Goal: Task Accomplishment & Management: Complete application form

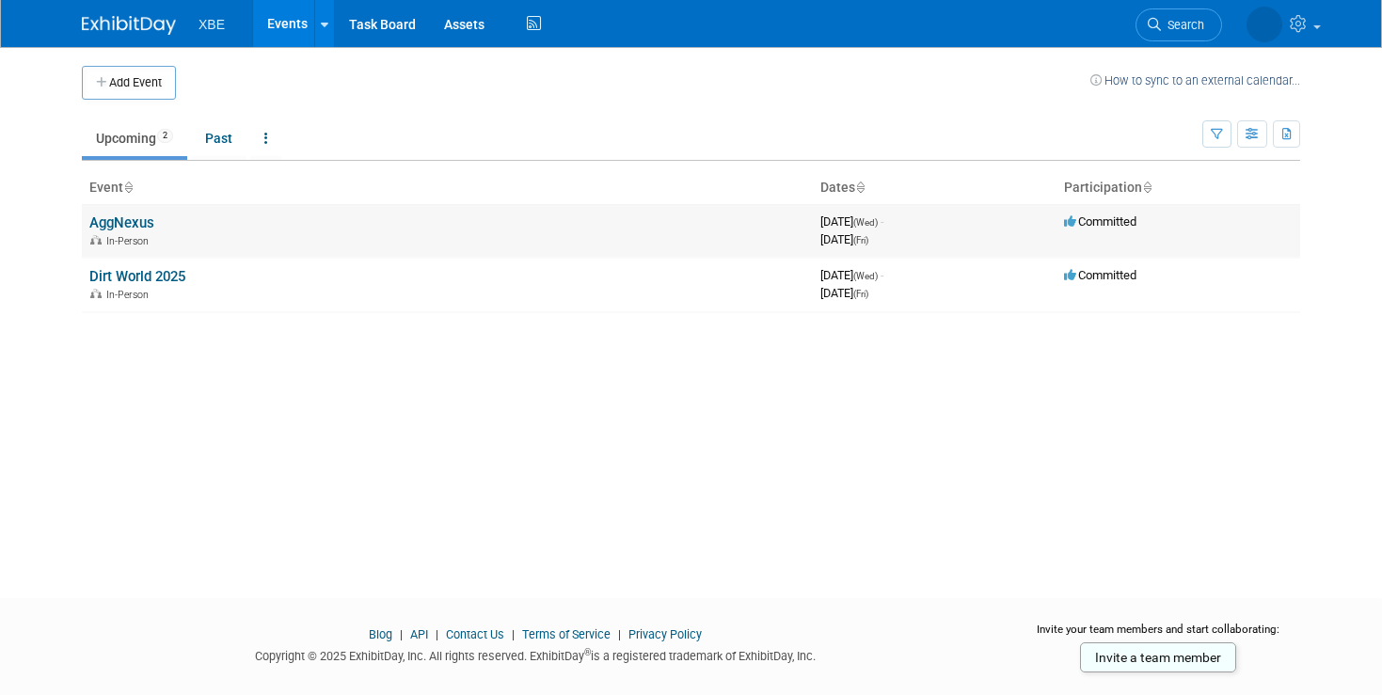
click at [136, 228] on link "AggNexus" at bounding box center [121, 223] width 65 height 17
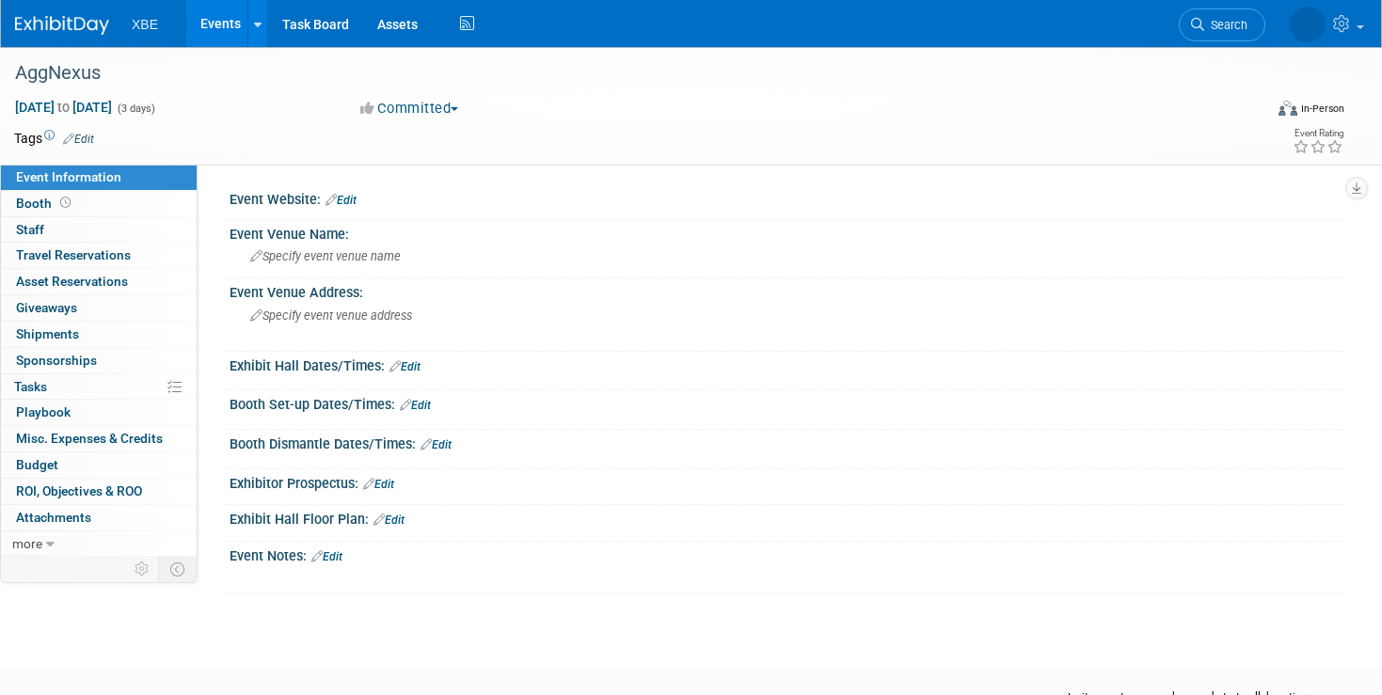
click at [347, 198] on link "Edit" at bounding box center [341, 200] width 31 height 13
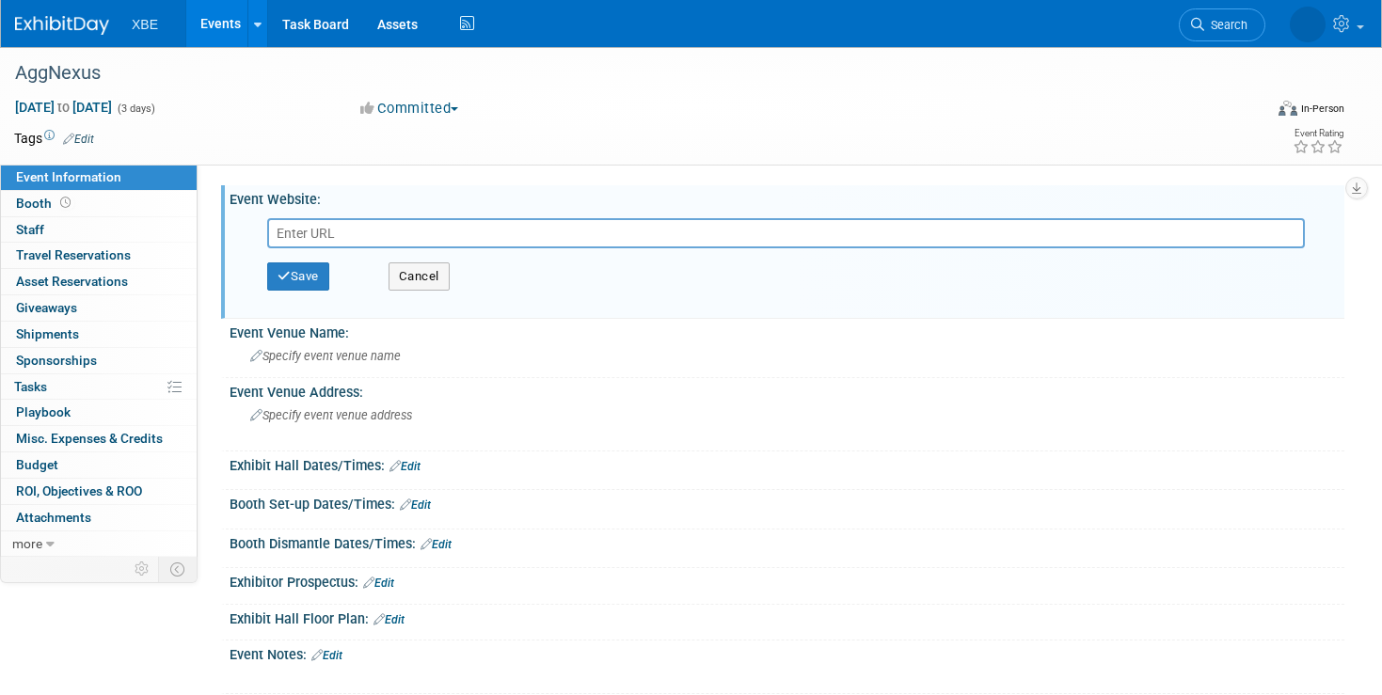
paste input "[URL][DOMAIN_NAME]"
type input "[URL][DOMAIN_NAME]"
click at [308, 279] on button "Save" at bounding box center [298, 277] width 62 height 28
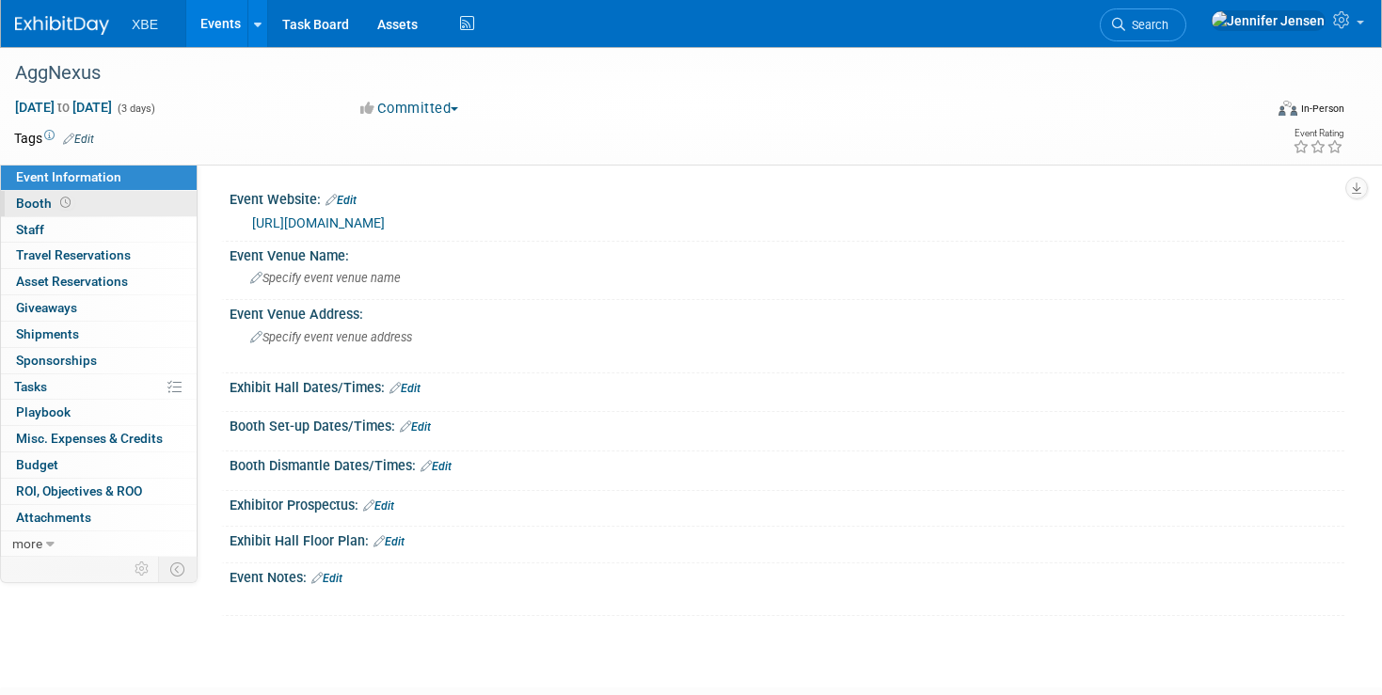
click at [159, 204] on link "Booth" at bounding box center [99, 203] width 196 height 25
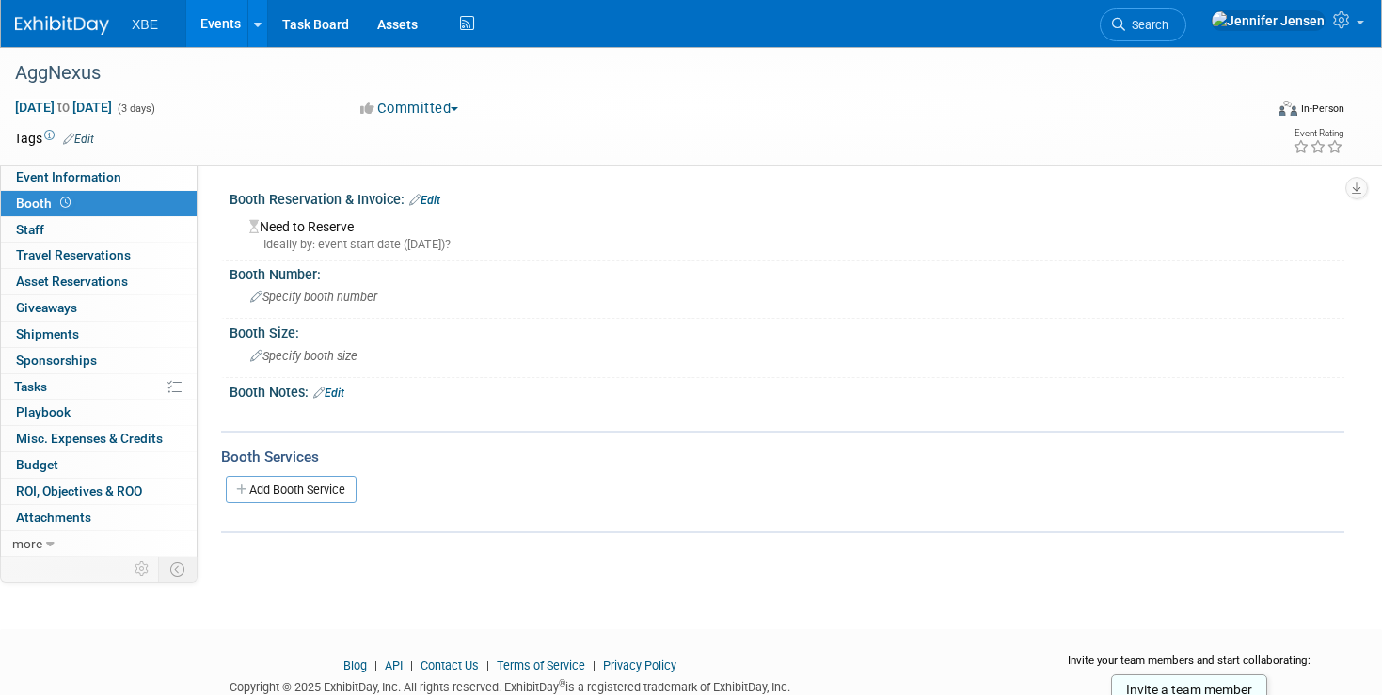
click at [318, 222] on div "Need to Reserve Ideally by: event start date (Wed. Sep 17, 2025)?" at bounding box center [787, 233] width 1087 height 40
click at [437, 192] on div "Booth Reservation & Invoice: Edit" at bounding box center [787, 197] width 1115 height 24
click at [437, 200] on link "Edit" at bounding box center [424, 200] width 31 height 13
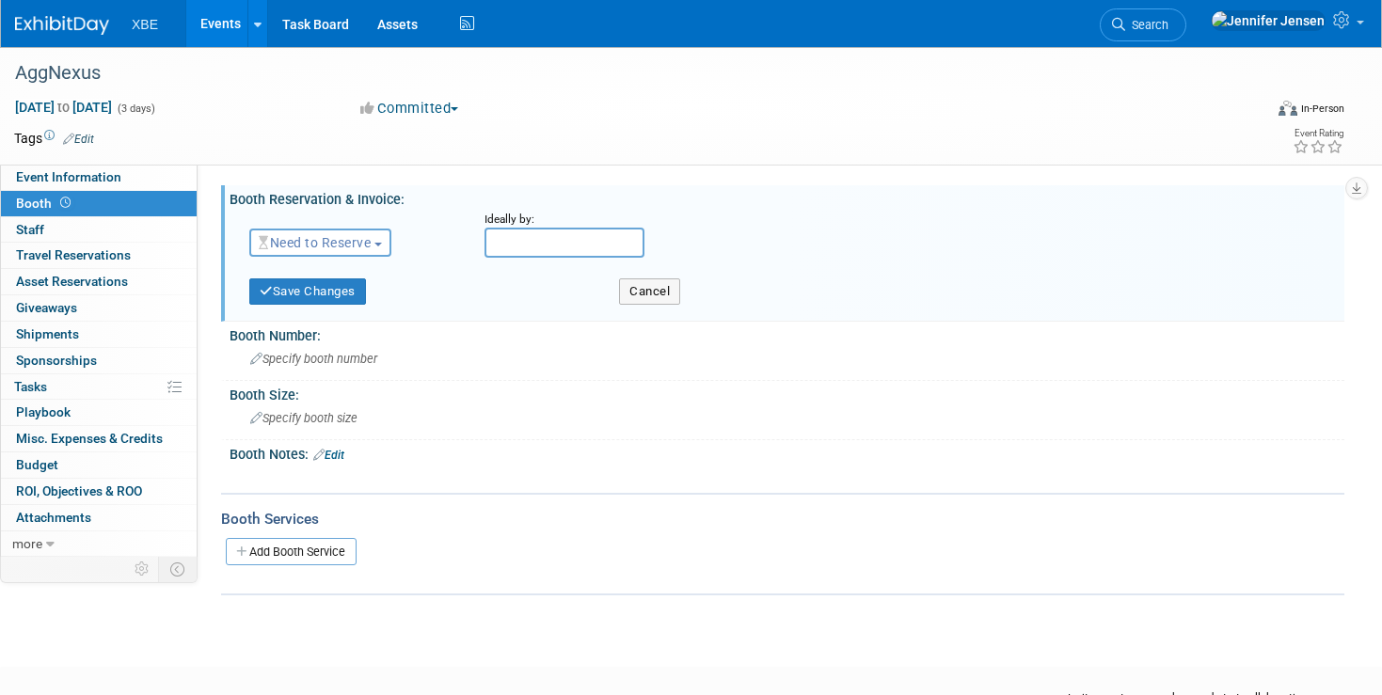
click at [354, 236] on span "Need to Reserve" at bounding box center [315, 242] width 112 height 15
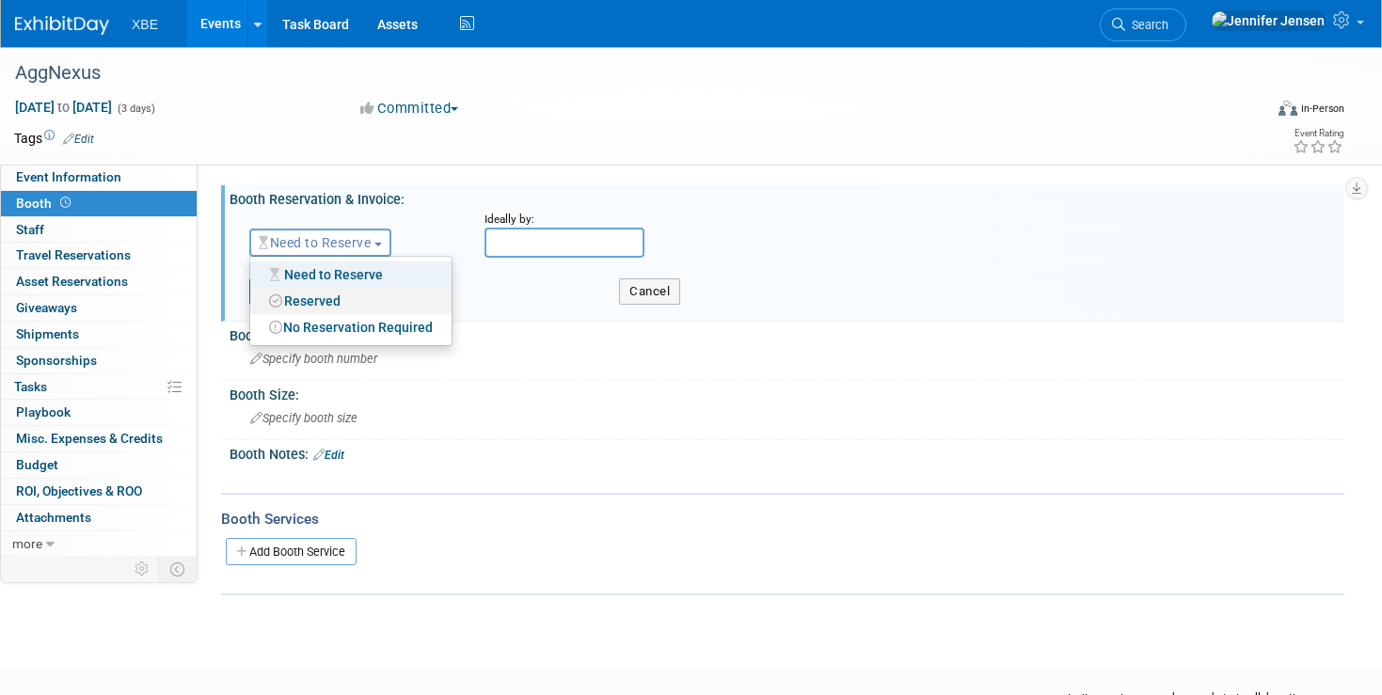
click at [332, 293] on link "Reserved" at bounding box center [350, 301] width 201 height 26
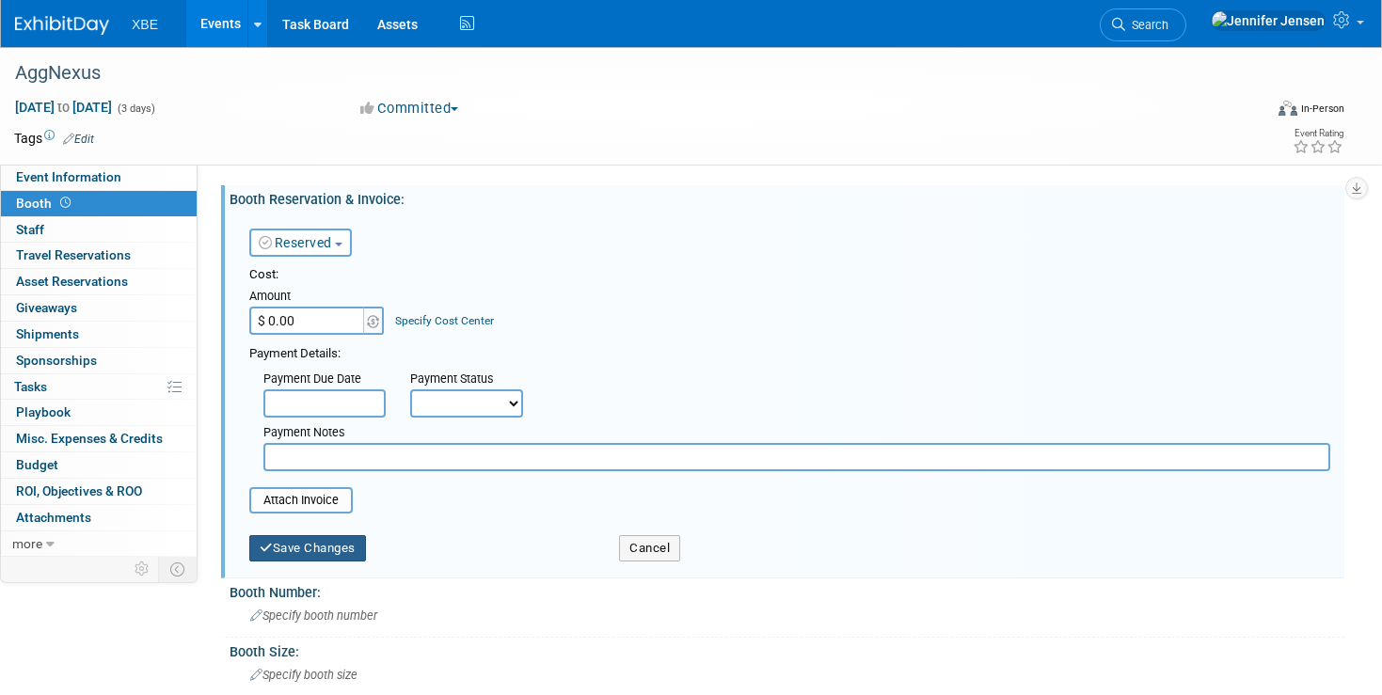
click at [335, 541] on button "Save Changes" at bounding box center [307, 548] width 117 height 26
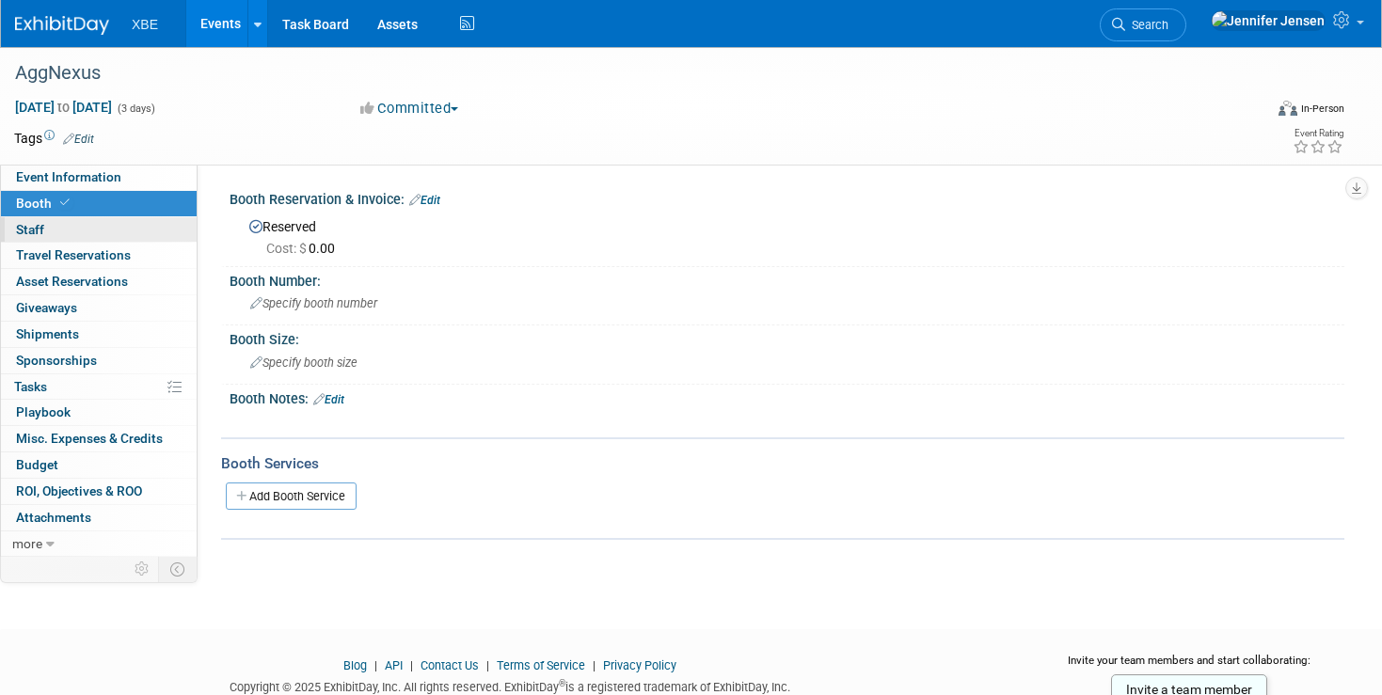
click at [88, 232] on link "0 Staff 0" at bounding box center [99, 229] width 196 height 25
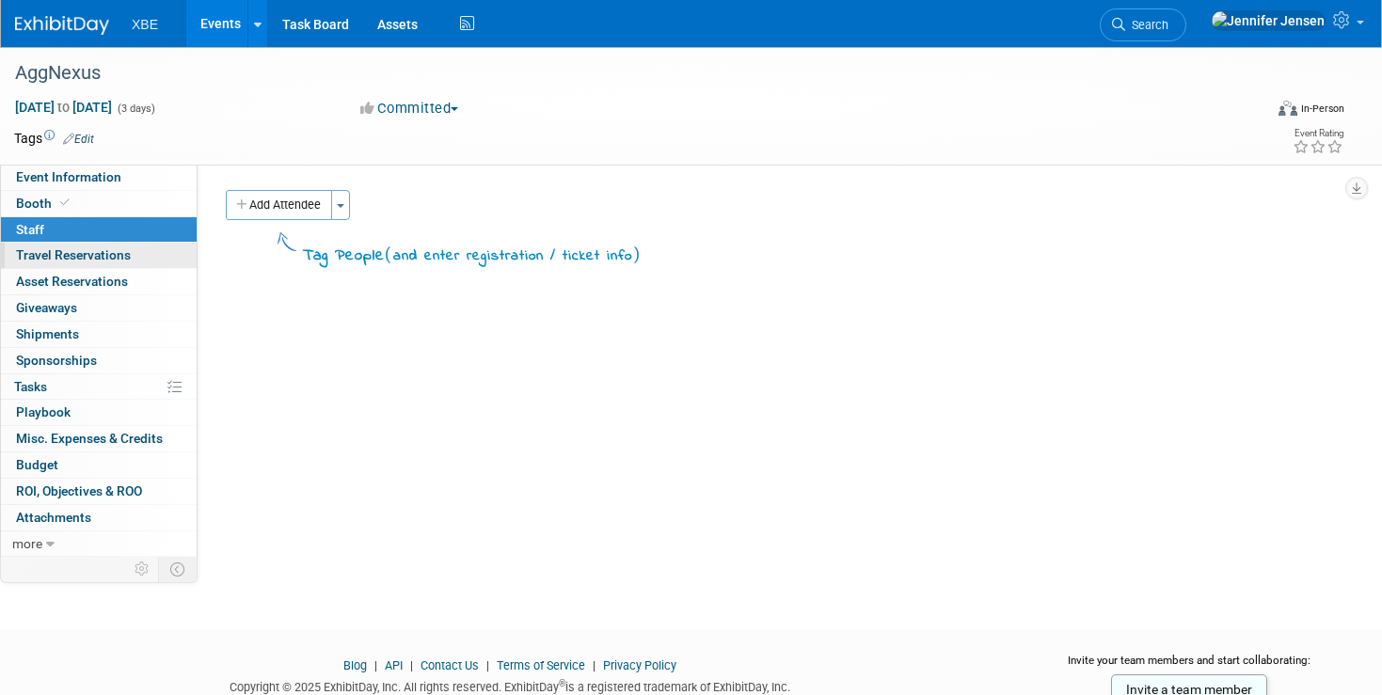
click at [88, 256] on span "Travel Reservations 0" at bounding box center [73, 254] width 115 height 15
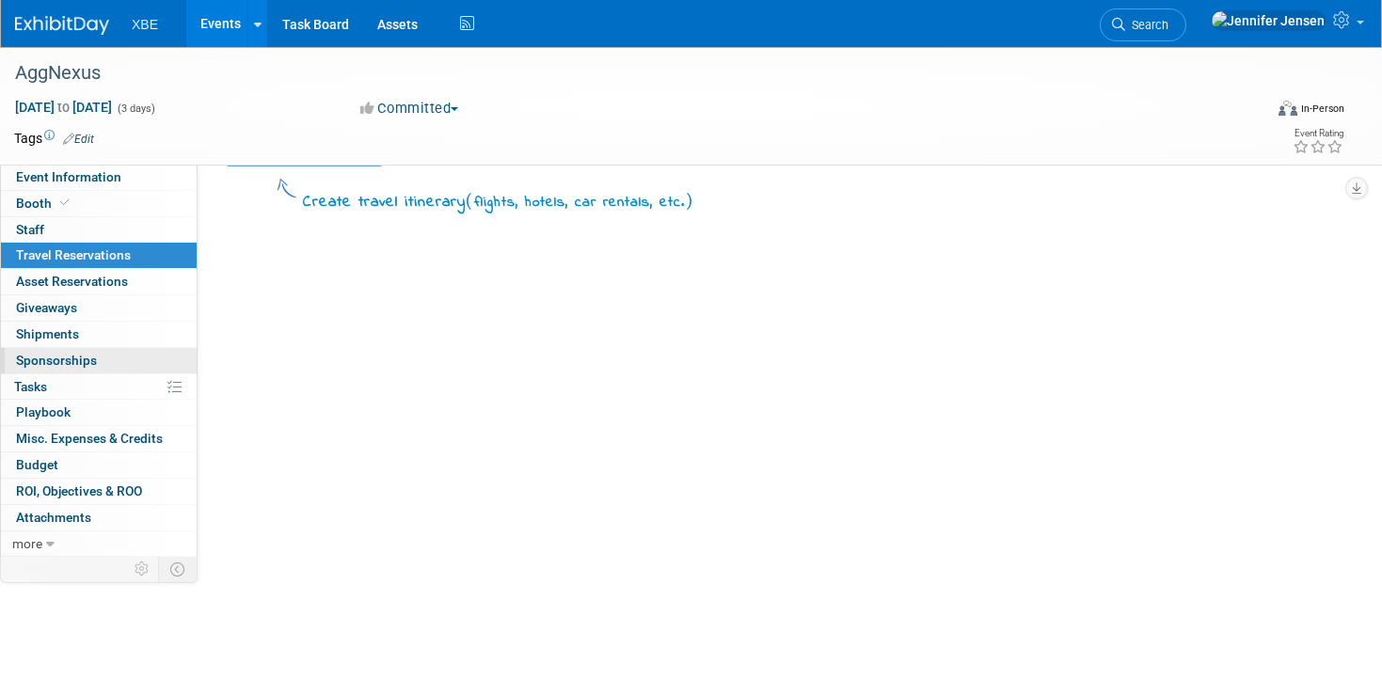
scroll to position [71, 0]
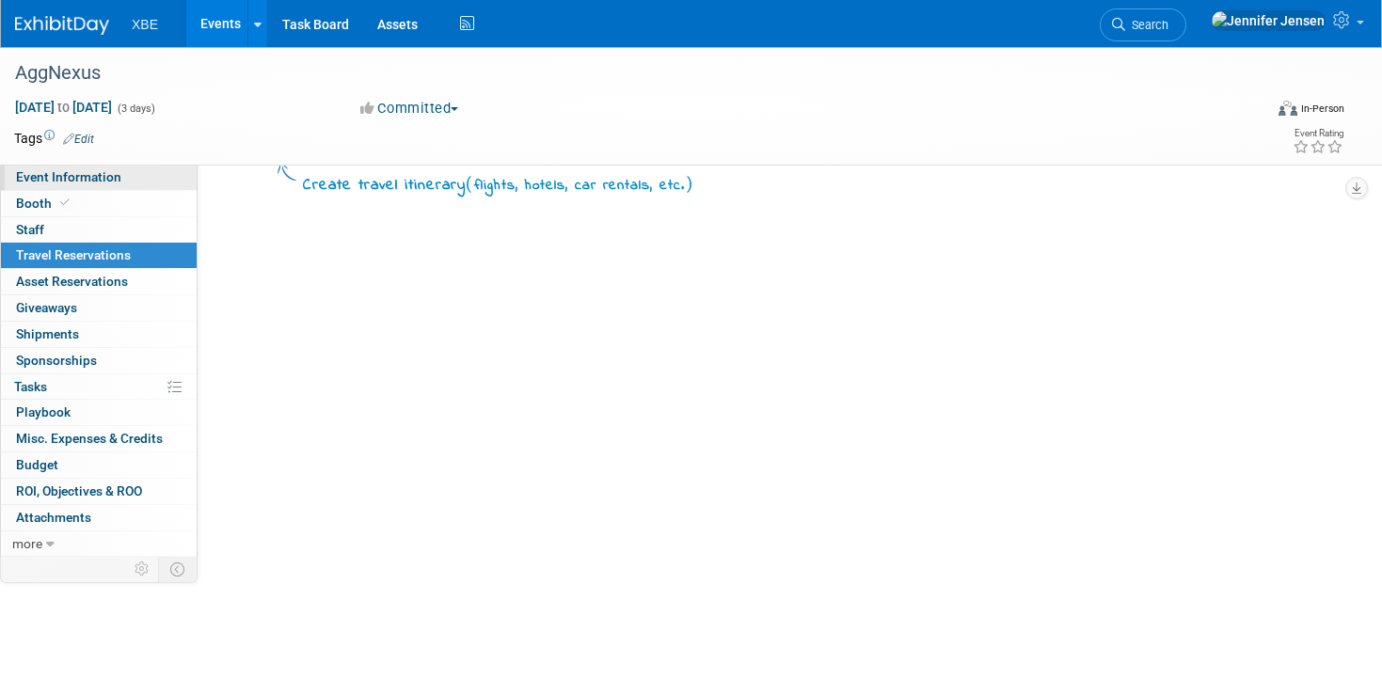
click at [77, 184] on span "Event Information" at bounding box center [68, 176] width 105 height 15
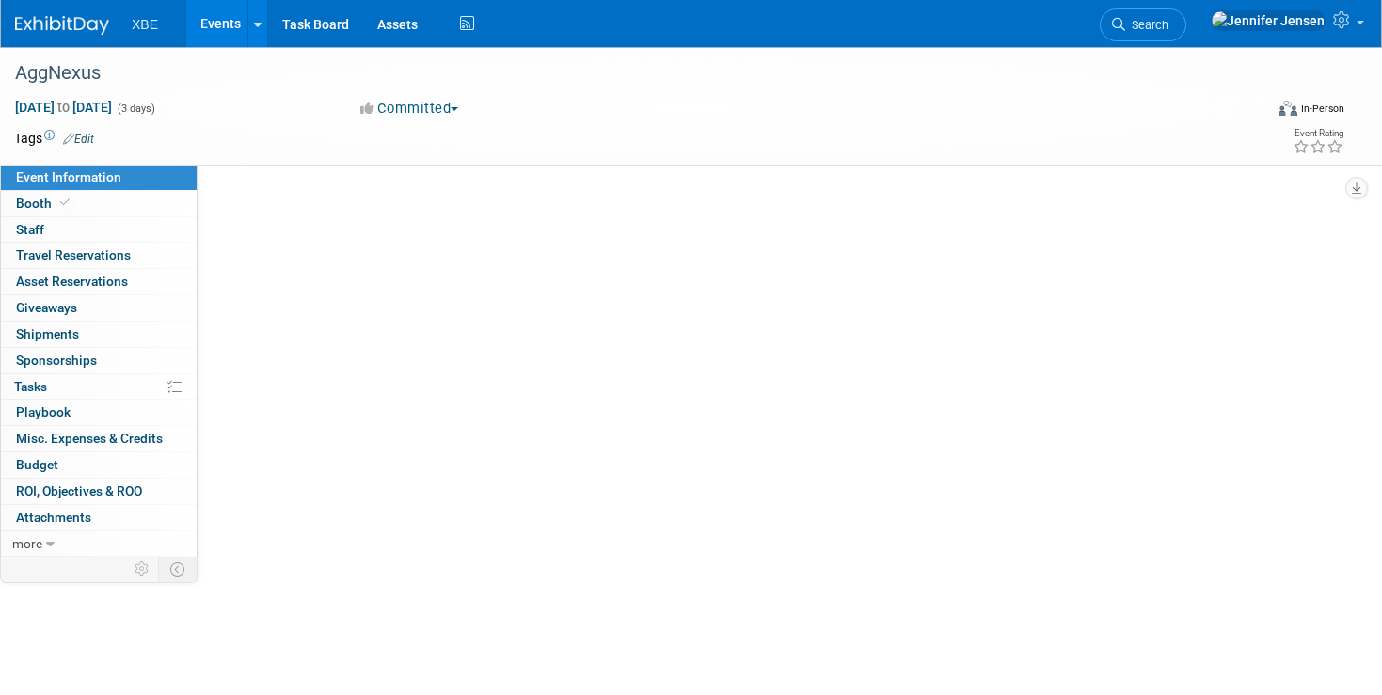
scroll to position [0, 0]
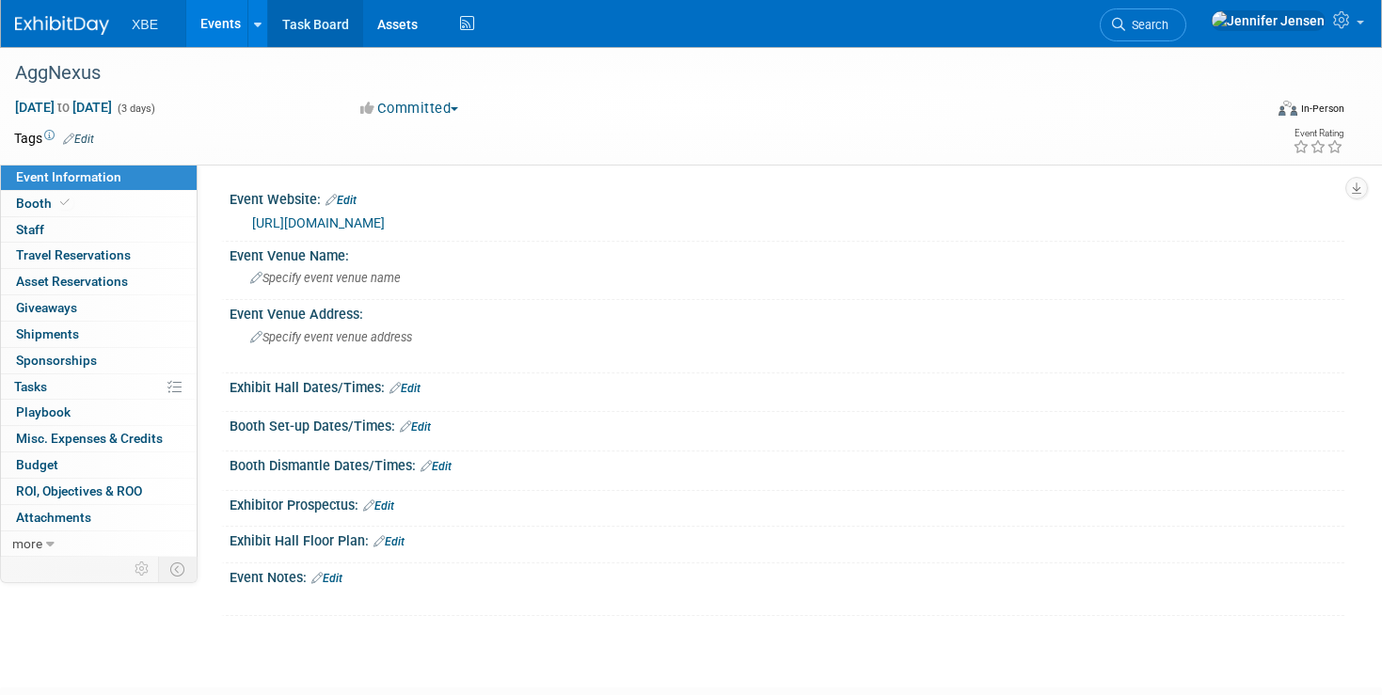
click at [338, 26] on link "Task Board" at bounding box center [315, 23] width 95 height 47
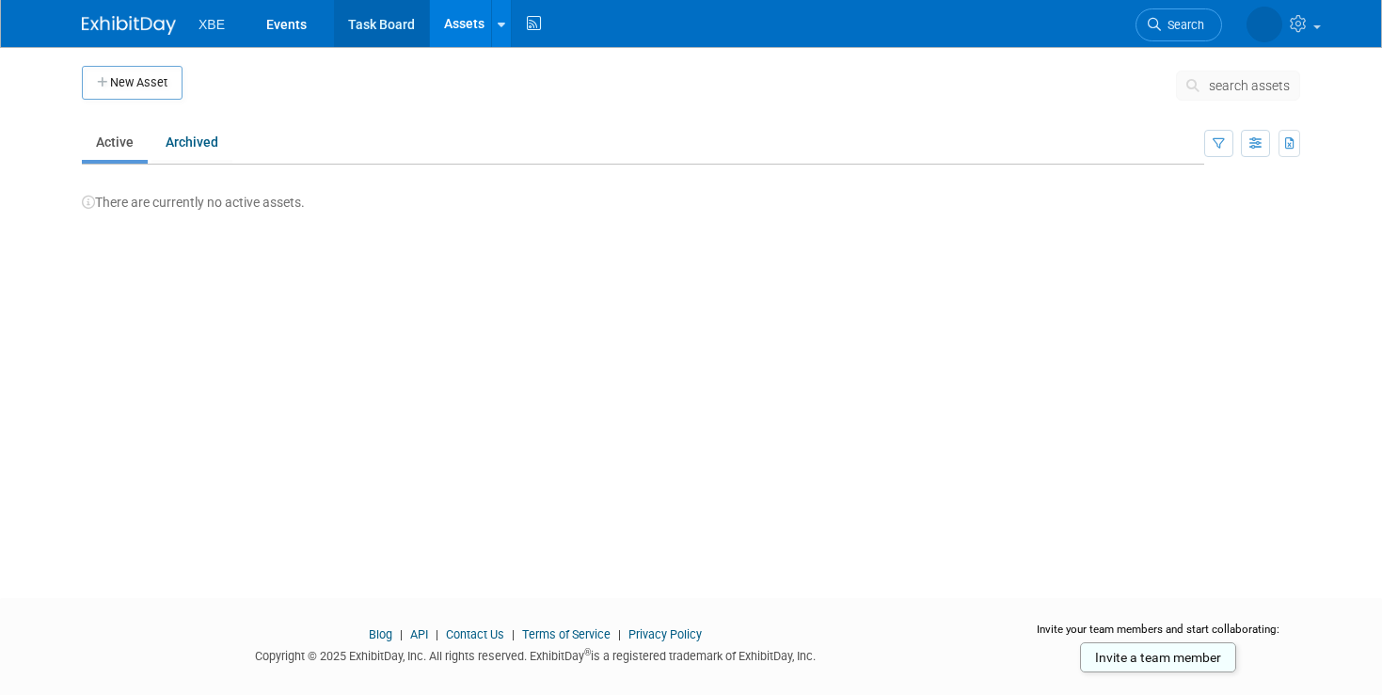
click at [392, 33] on link "Task Board" at bounding box center [381, 23] width 95 height 47
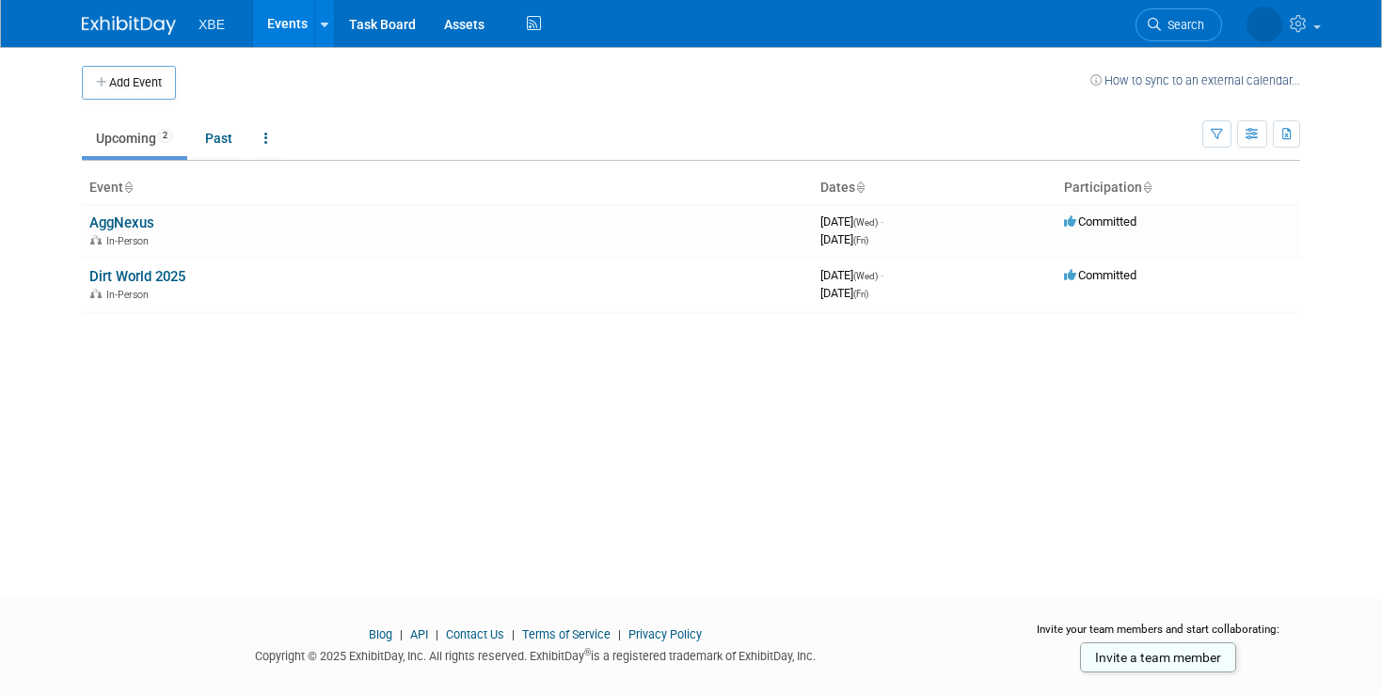
click at [215, 23] on span "XBE" at bounding box center [212, 24] width 26 height 15
click at [327, 33] on link at bounding box center [324, 23] width 20 height 47
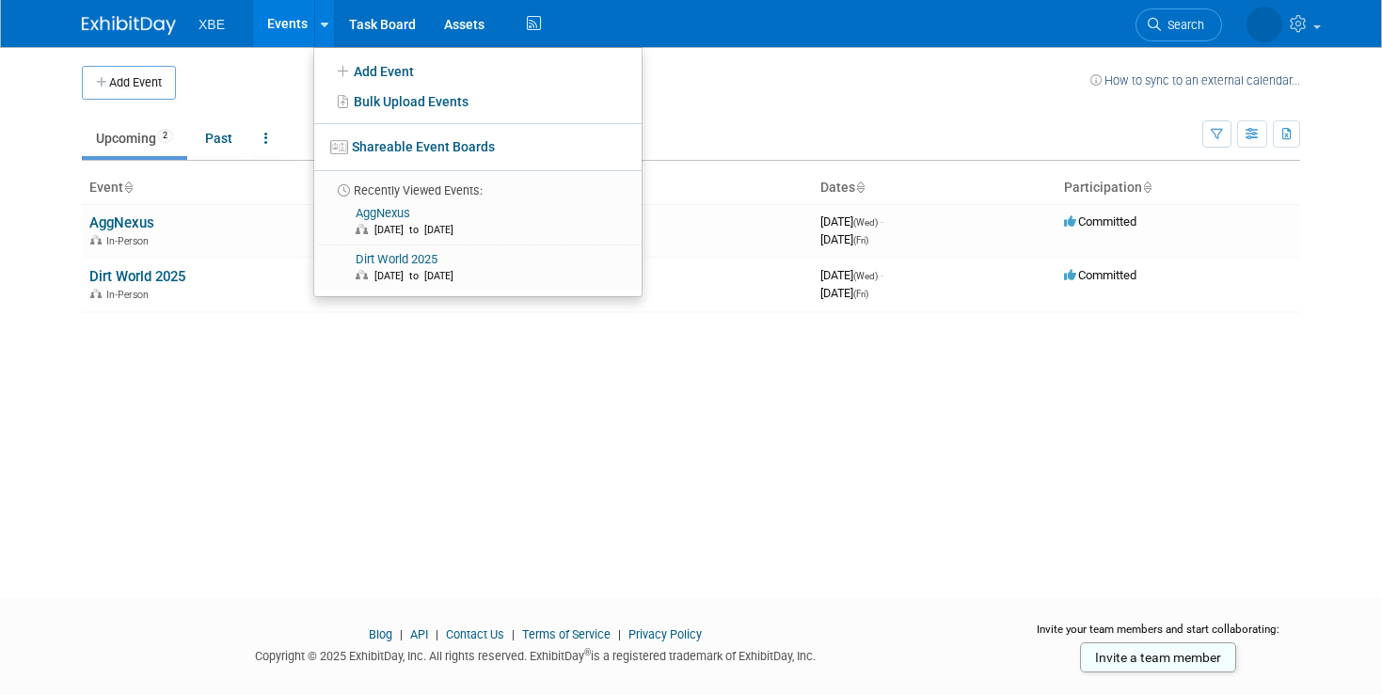
click at [268, 393] on div "Add Event How to sync to an external calendar... New Event Duplicate Event Warn…" at bounding box center [691, 306] width 1247 height 518
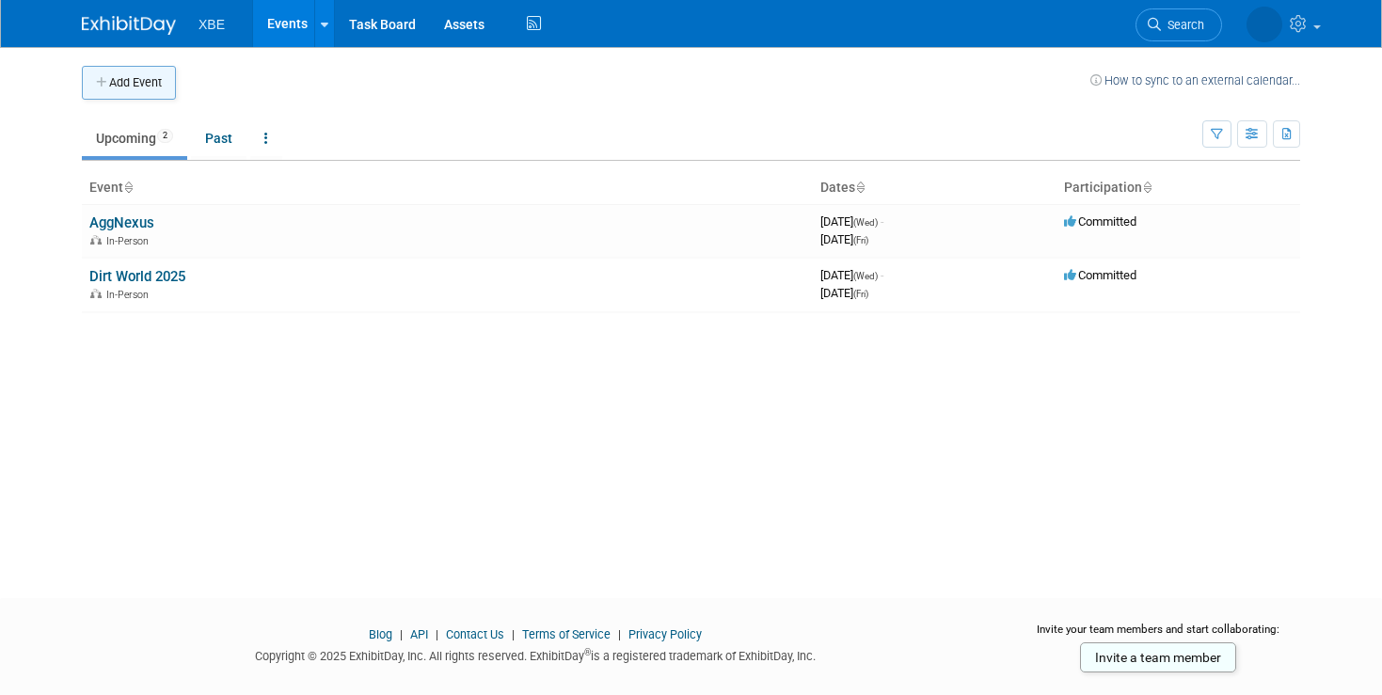
click at [162, 84] on button "Add Event" at bounding box center [129, 83] width 94 height 34
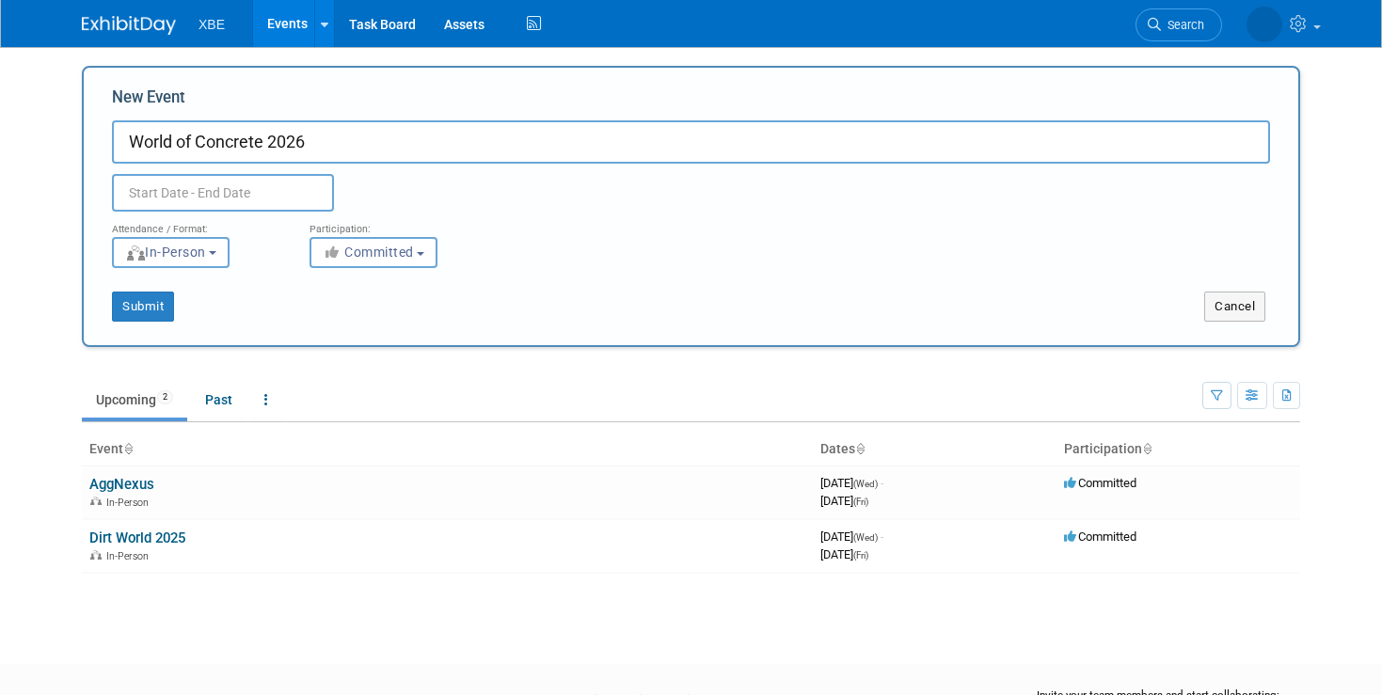
type input "World of Concrete 2026"
click at [229, 209] on input "text" at bounding box center [223, 193] width 222 height 38
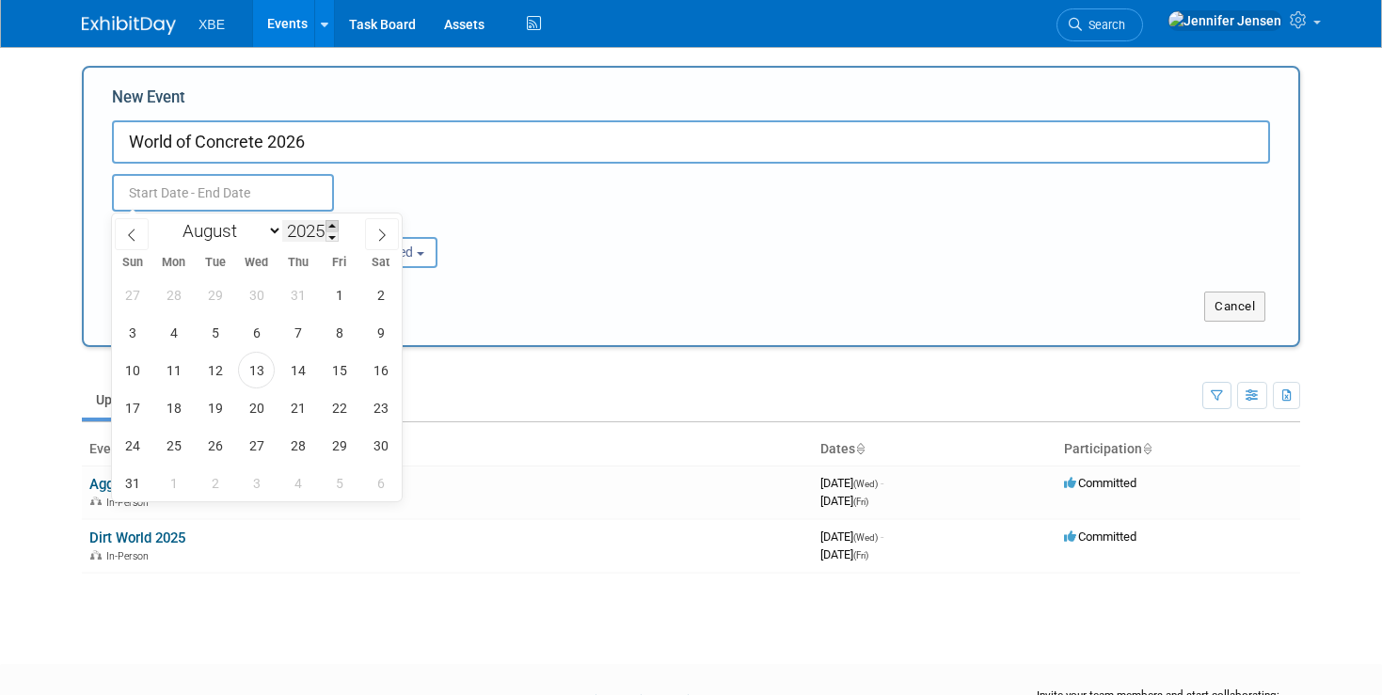
click at [332, 226] on span at bounding box center [332, 225] width 13 height 11
type input "2026"
select select "0"
click option "January" at bounding box center [0, 0] width 0 height 0
click at [214, 402] on span "20" at bounding box center [215, 408] width 37 height 37
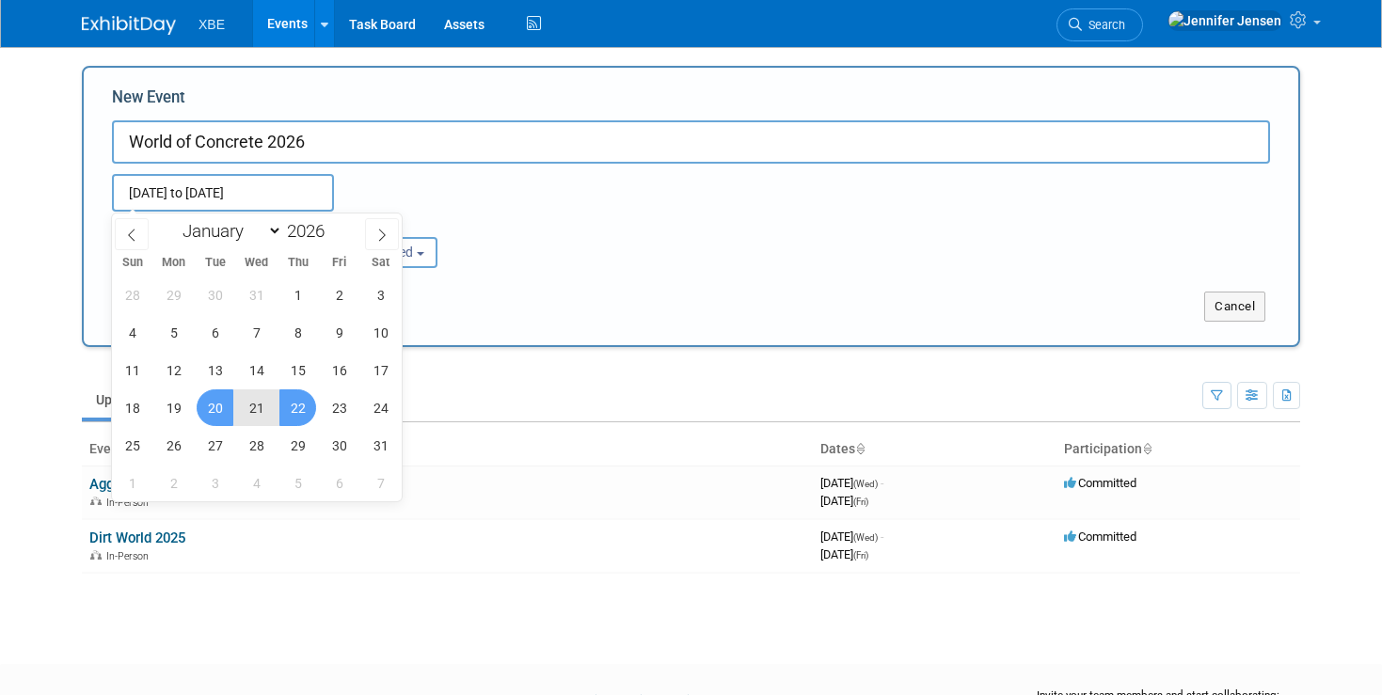
click at [303, 413] on span "22" at bounding box center [297, 408] width 37 height 37
type input "Jan 20, 2026 to Jan 22, 2026"
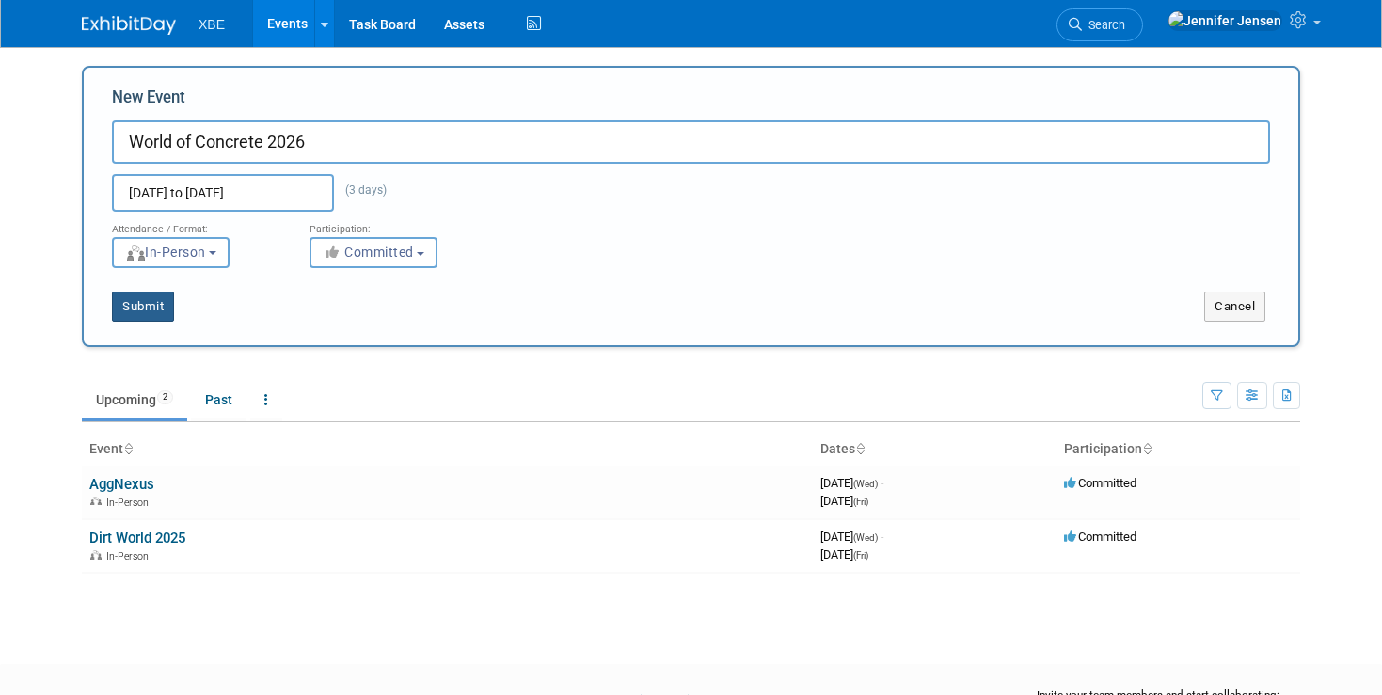
click at [153, 304] on button "Submit" at bounding box center [143, 307] width 62 height 30
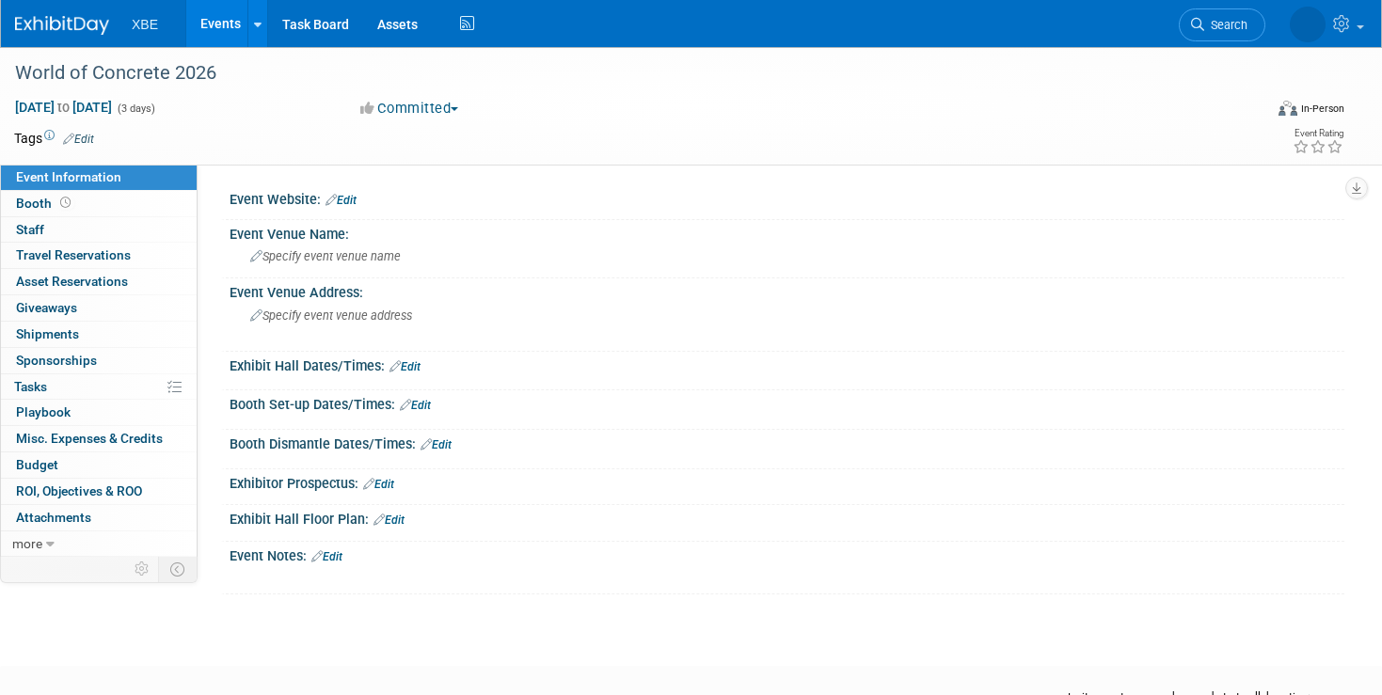
click at [352, 197] on link "Edit" at bounding box center [341, 200] width 31 height 13
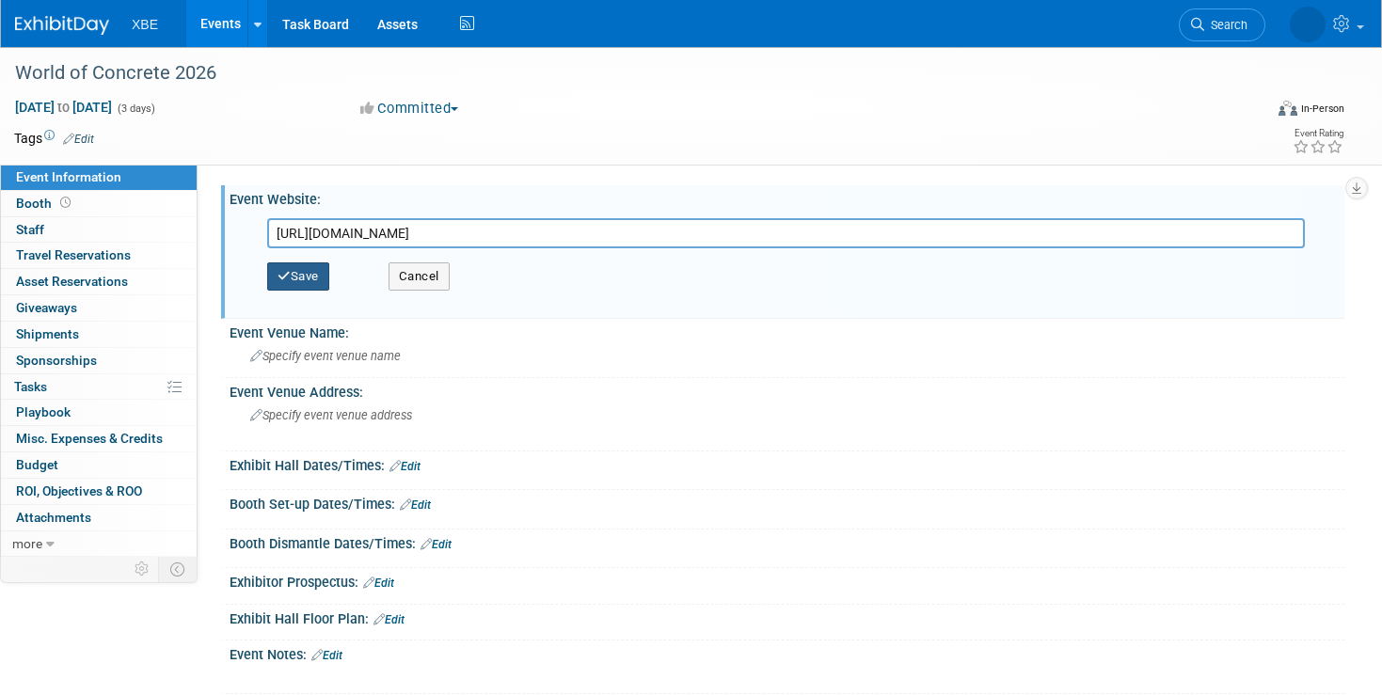
type input "[URL][DOMAIN_NAME]"
click at [305, 280] on button "Save" at bounding box center [298, 277] width 62 height 28
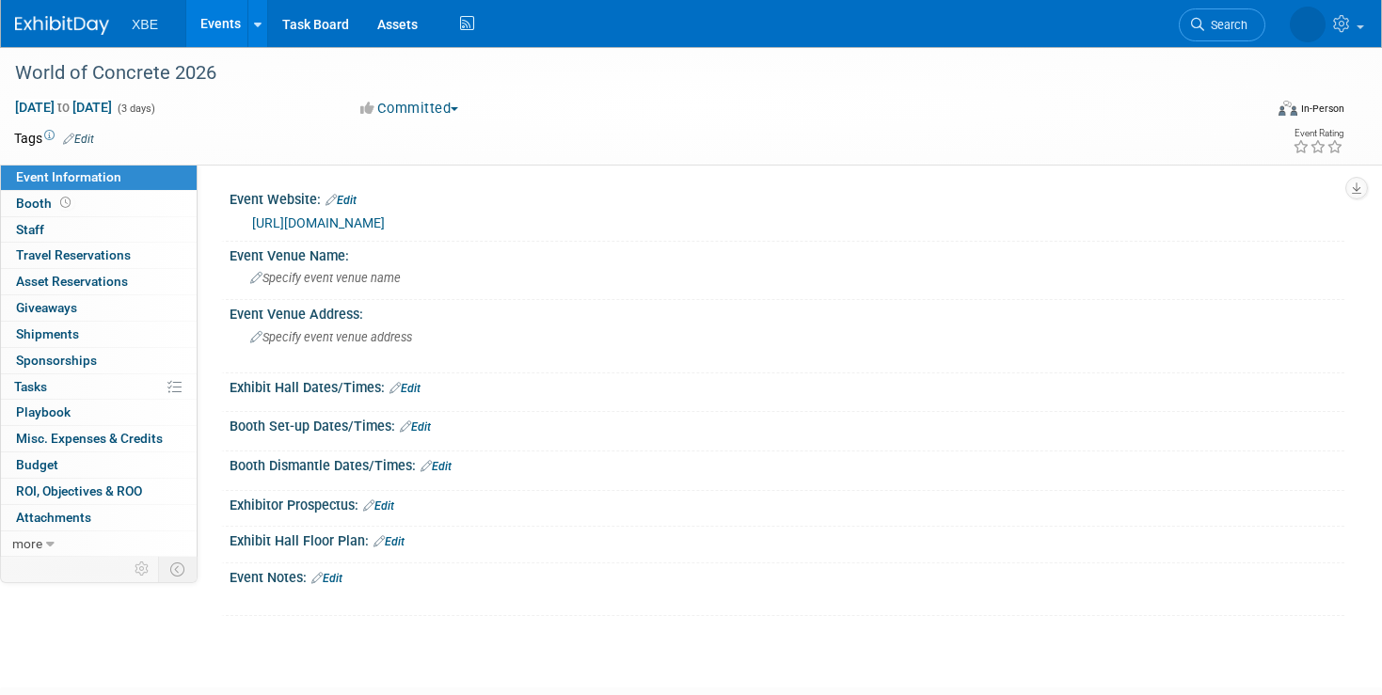
click at [231, 27] on link "Events" at bounding box center [220, 23] width 69 height 47
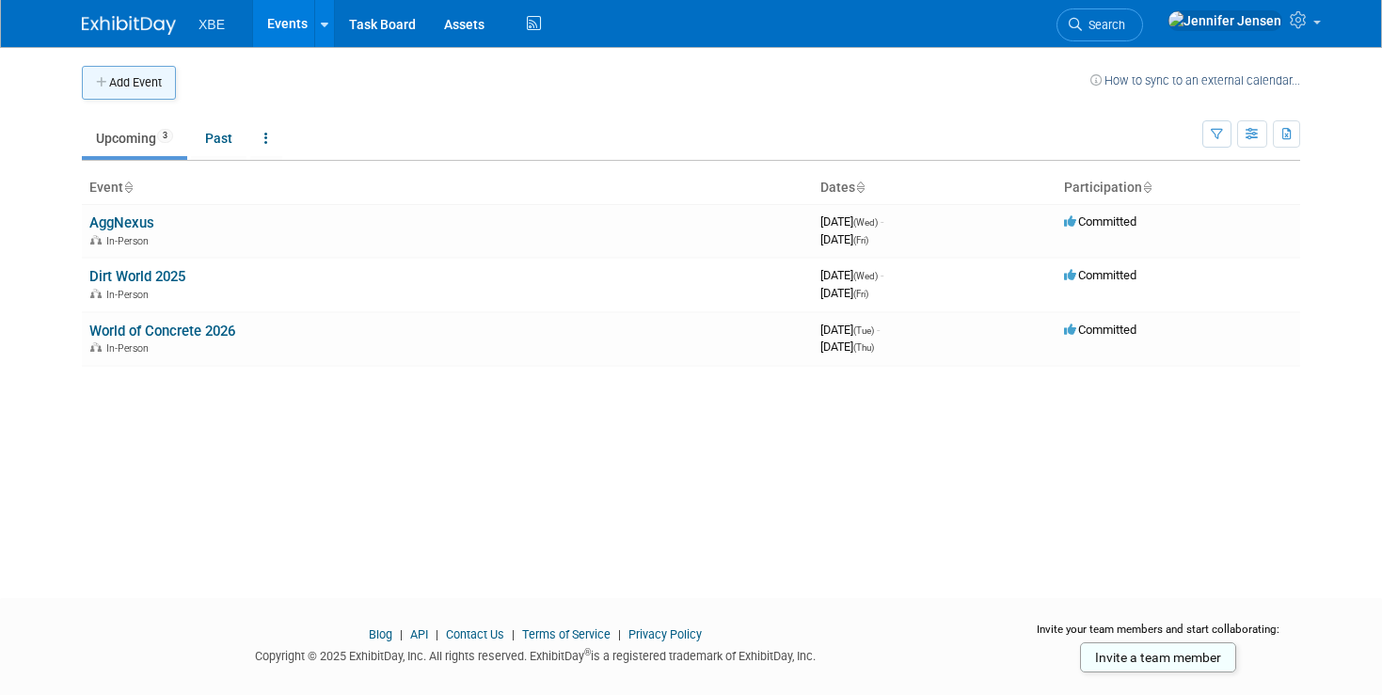
click at [134, 84] on button "Add Event" at bounding box center [129, 83] width 94 height 34
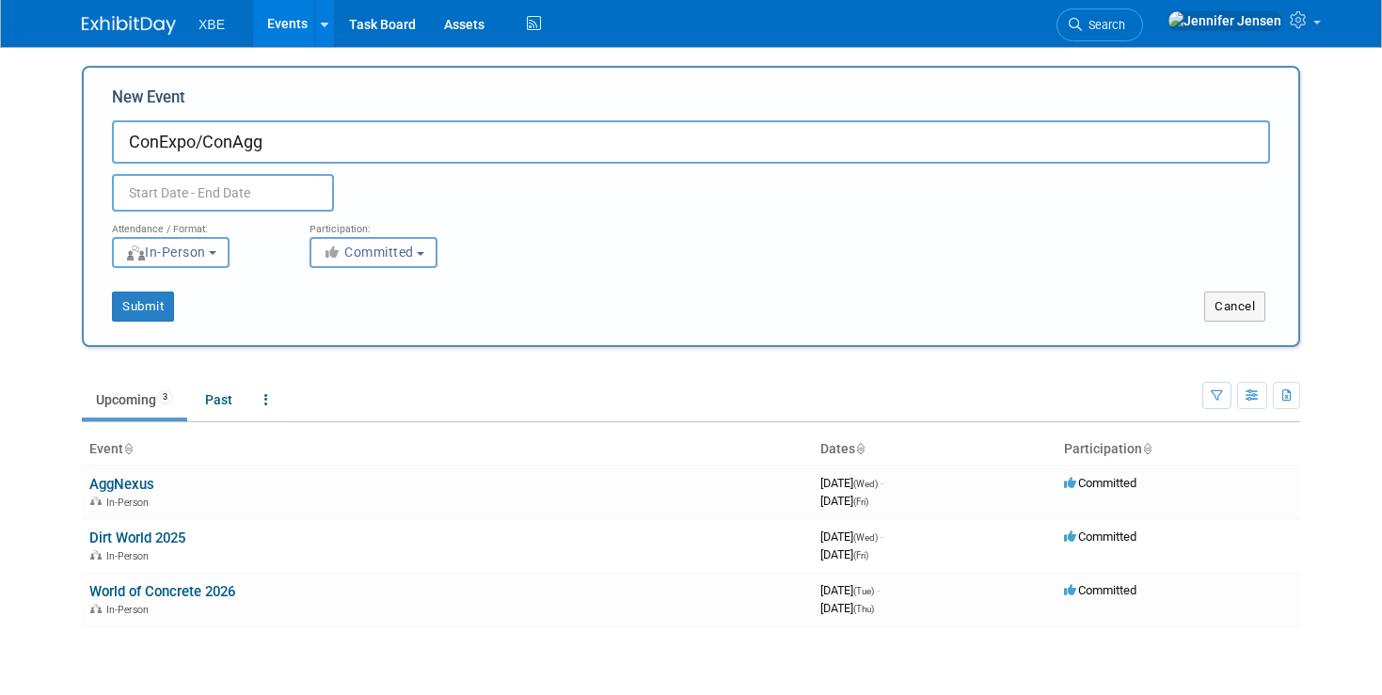
type input "ConExpo/ConAgg"
click at [176, 189] on input "text" at bounding box center [223, 193] width 222 height 38
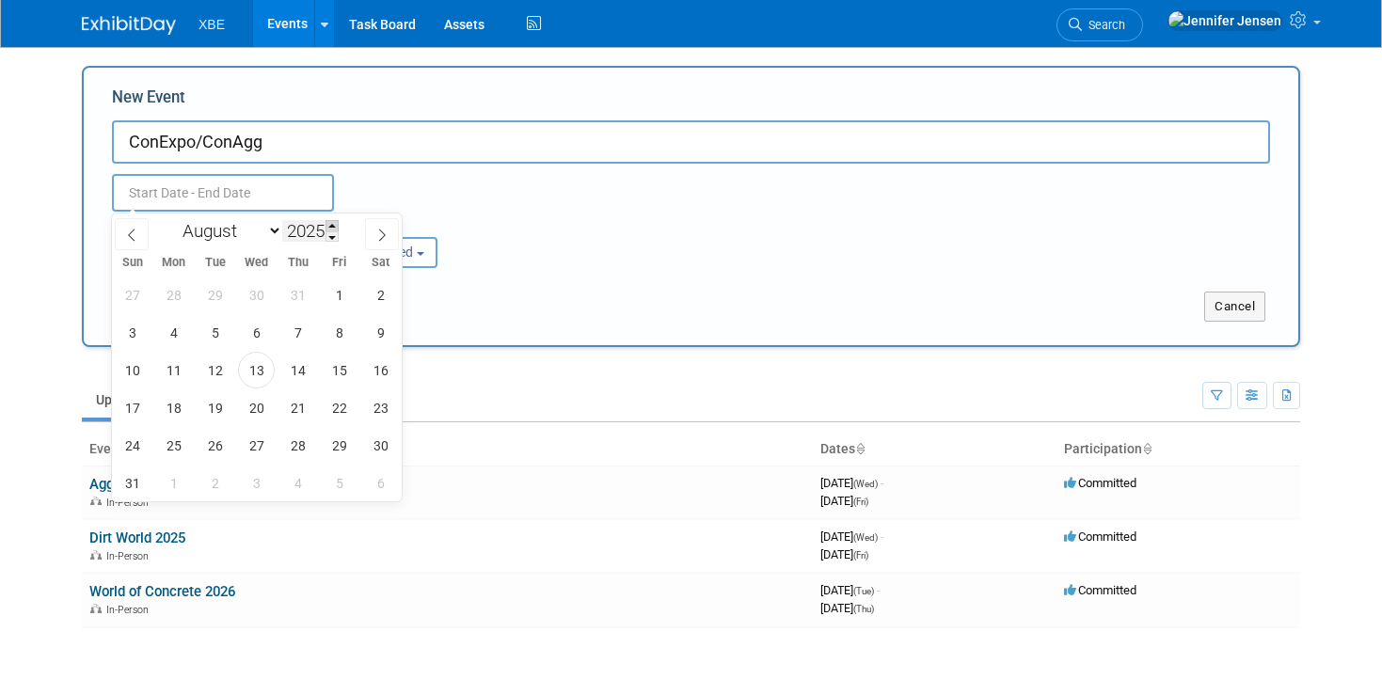
click at [334, 225] on span at bounding box center [332, 225] width 13 height 11
type input "2026"
select select "2"
click option "March" at bounding box center [0, 0] width 0 height 0
click at [224, 298] on span "3" at bounding box center [215, 295] width 37 height 37
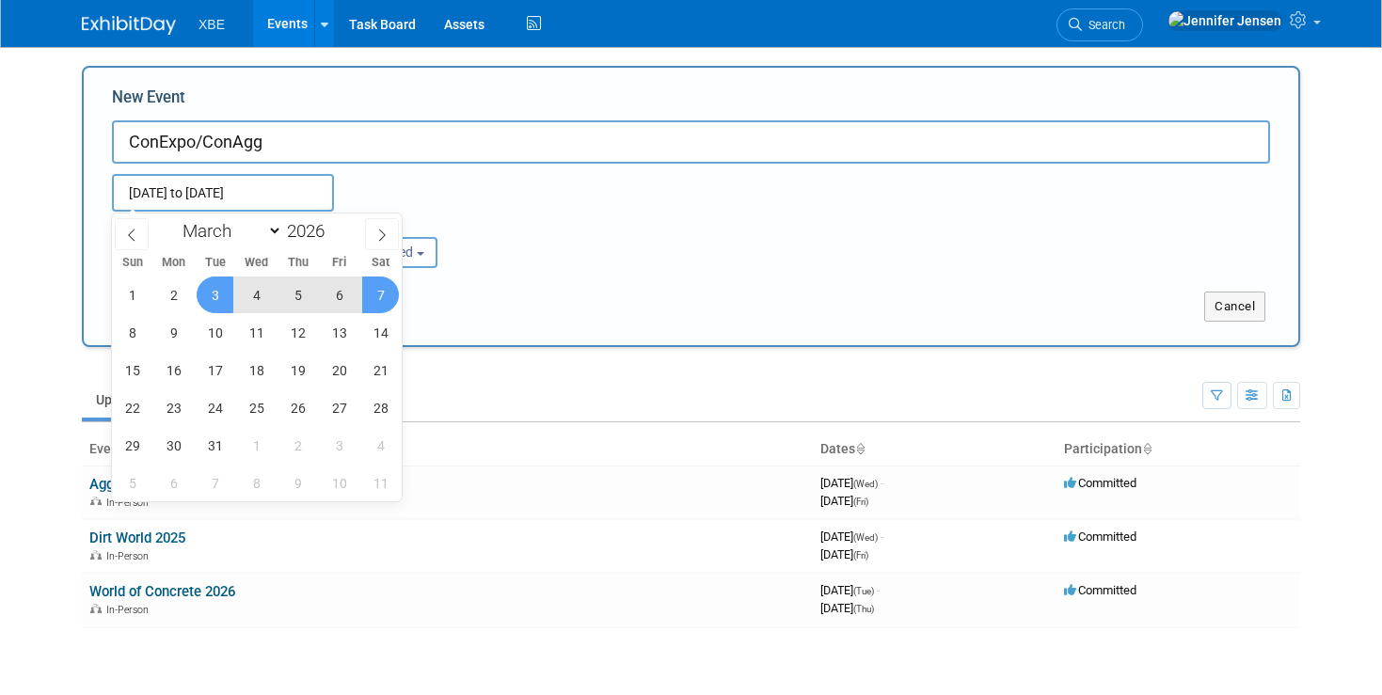
click at [378, 297] on span "7" at bounding box center [380, 295] width 37 height 37
type input "Mar 3, 2026 to Mar 7, 2026"
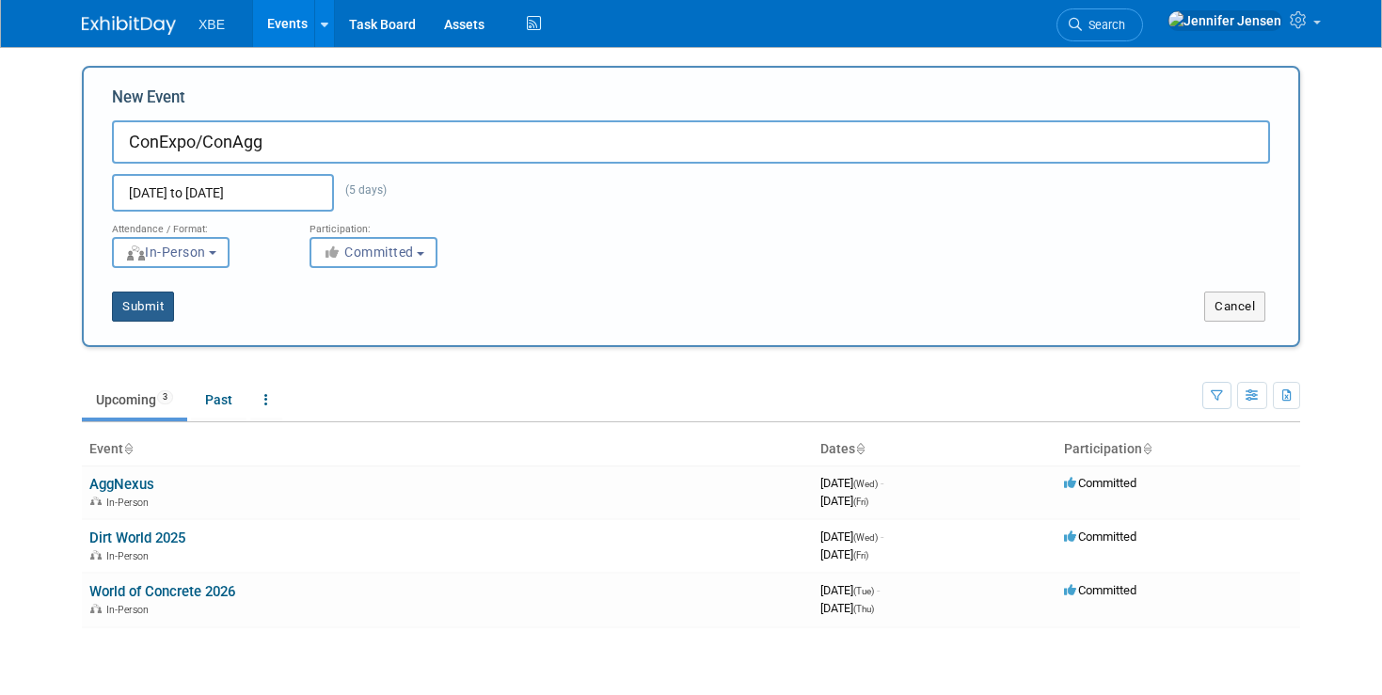
click at [152, 307] on button "Submit" at bounding box center [143, 307] width 62 height 30
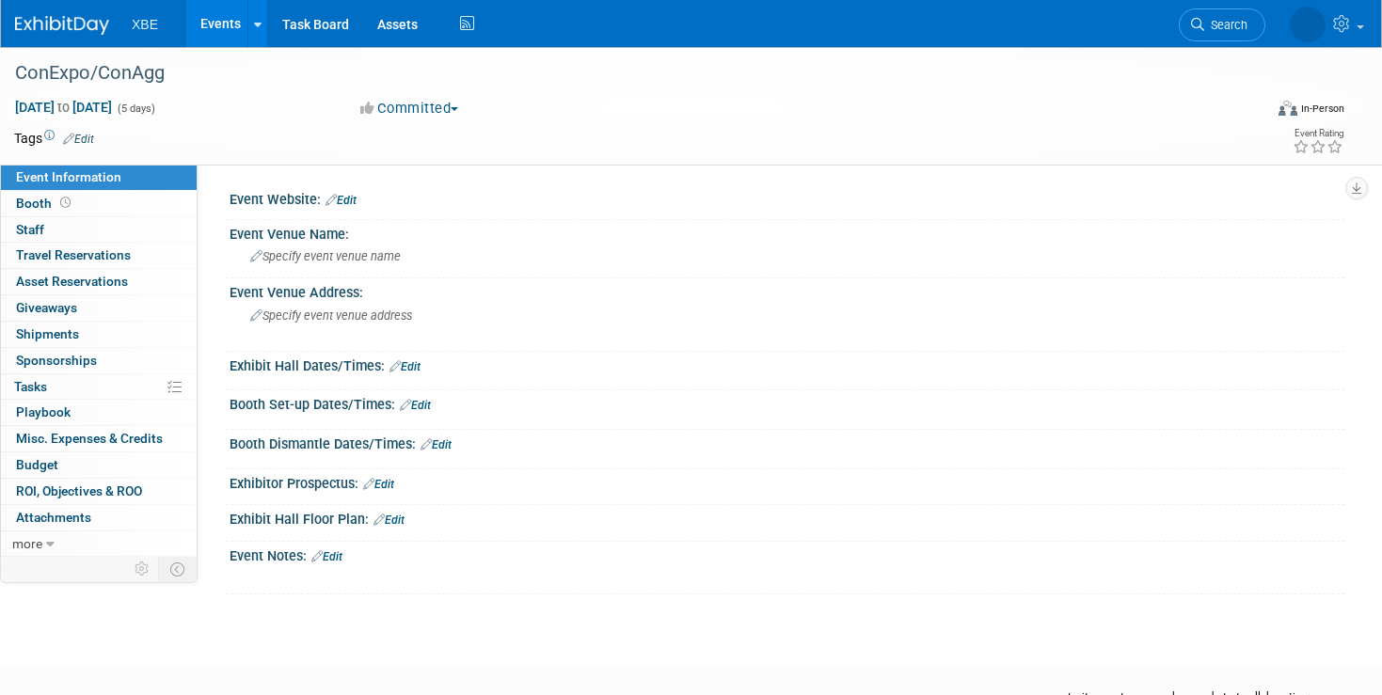
click at [216, 29] on link "Events" at bounding box center [220, 23] width 69 height 47
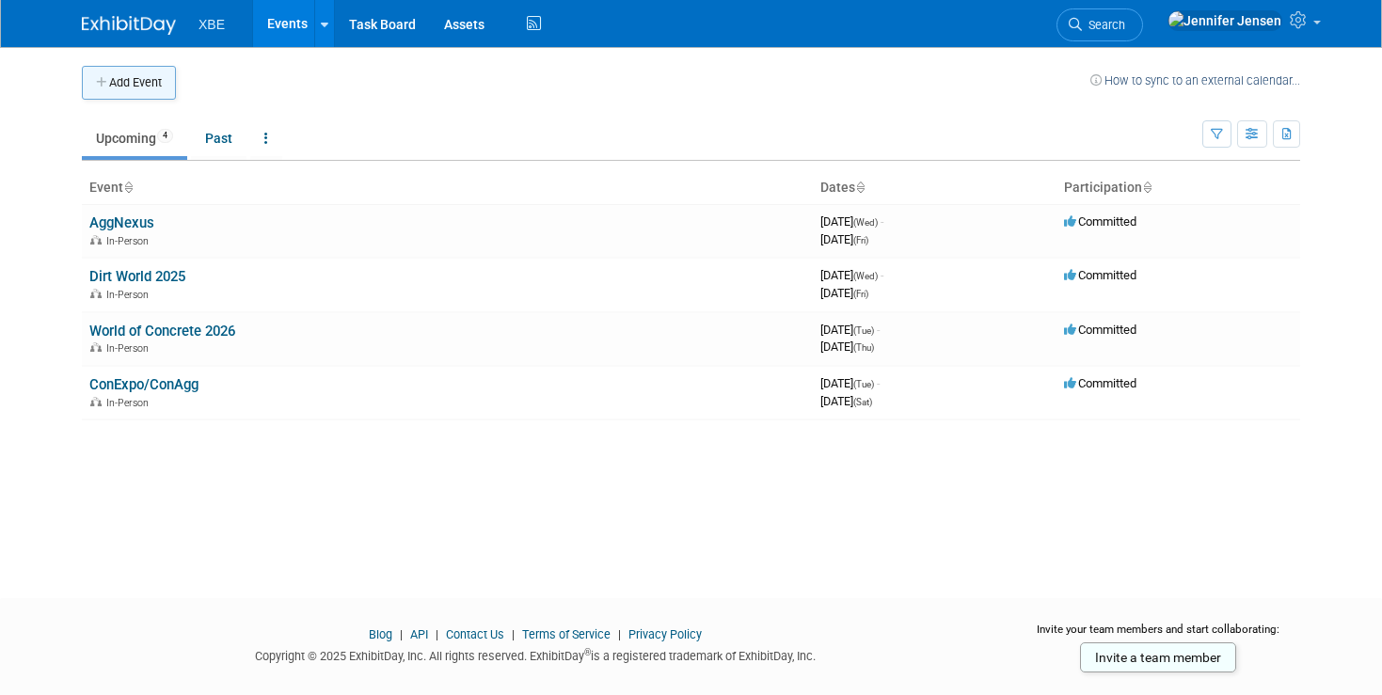
click at [159, 84] on button "Add Event" at bounding box center [129, 83] width 94 height 34
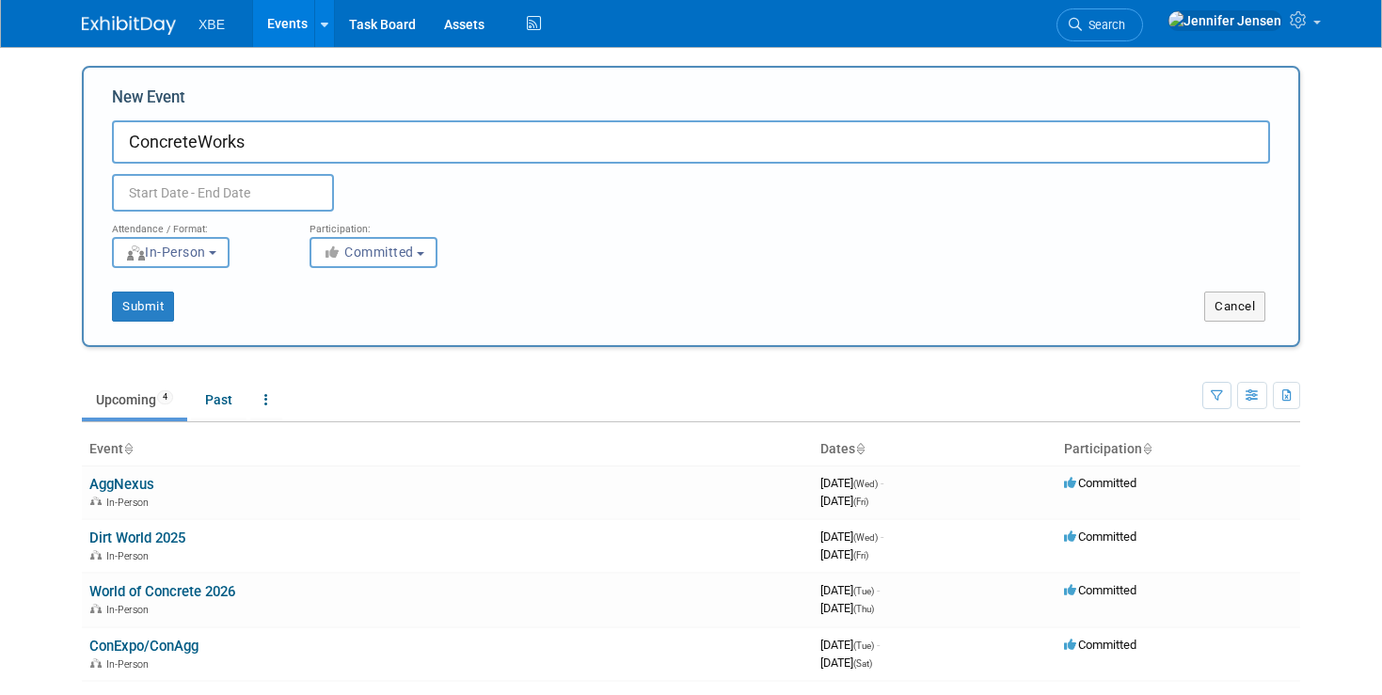
type input "ConcreteWorks"
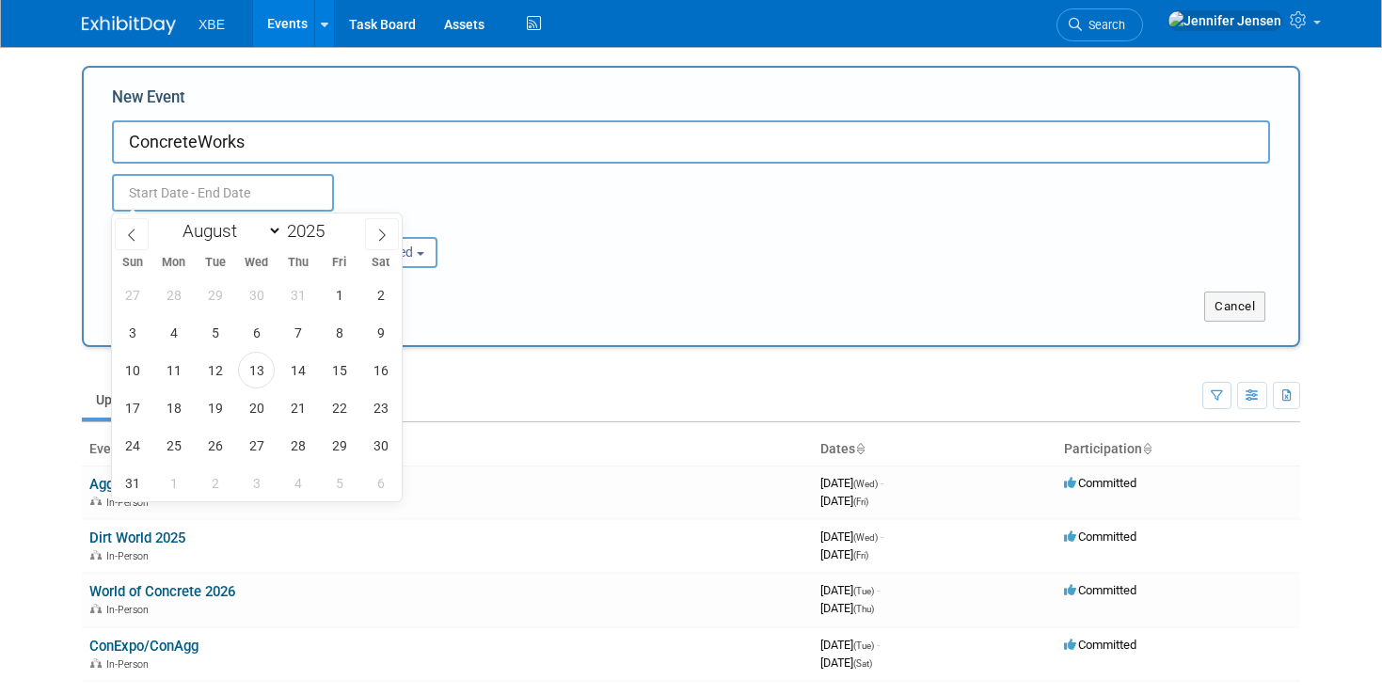
click at [228, 205] on input "text" at bounding box center [223, 193] width 222 height 38
select select "9"
click option "October" at bounding box center [0, 0] width 0 height 0
click at [345, 330] on span "10" at bounding box center [339, 332] width 37 height 37
click at [180, 369] on span "13" at bounding box center [173, 370] width 37 height 37
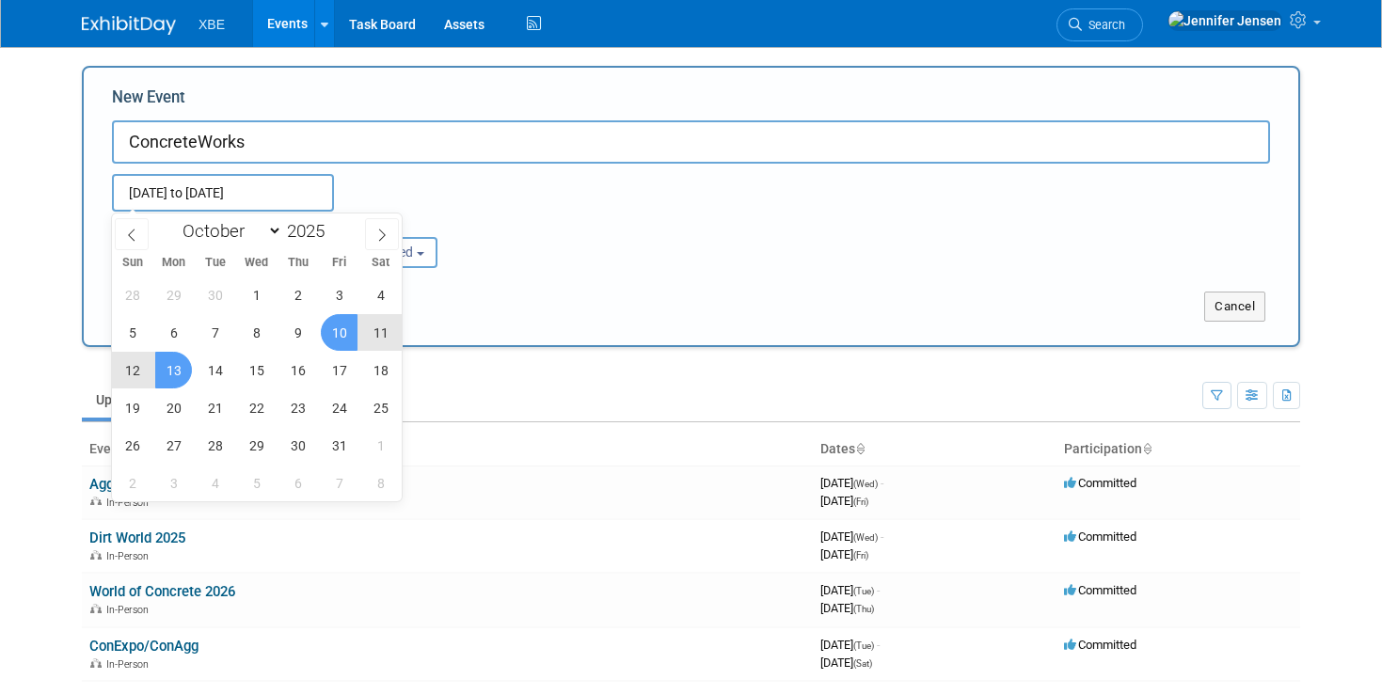
type input "Oct 10, 2025 to Oct 13, 2025"
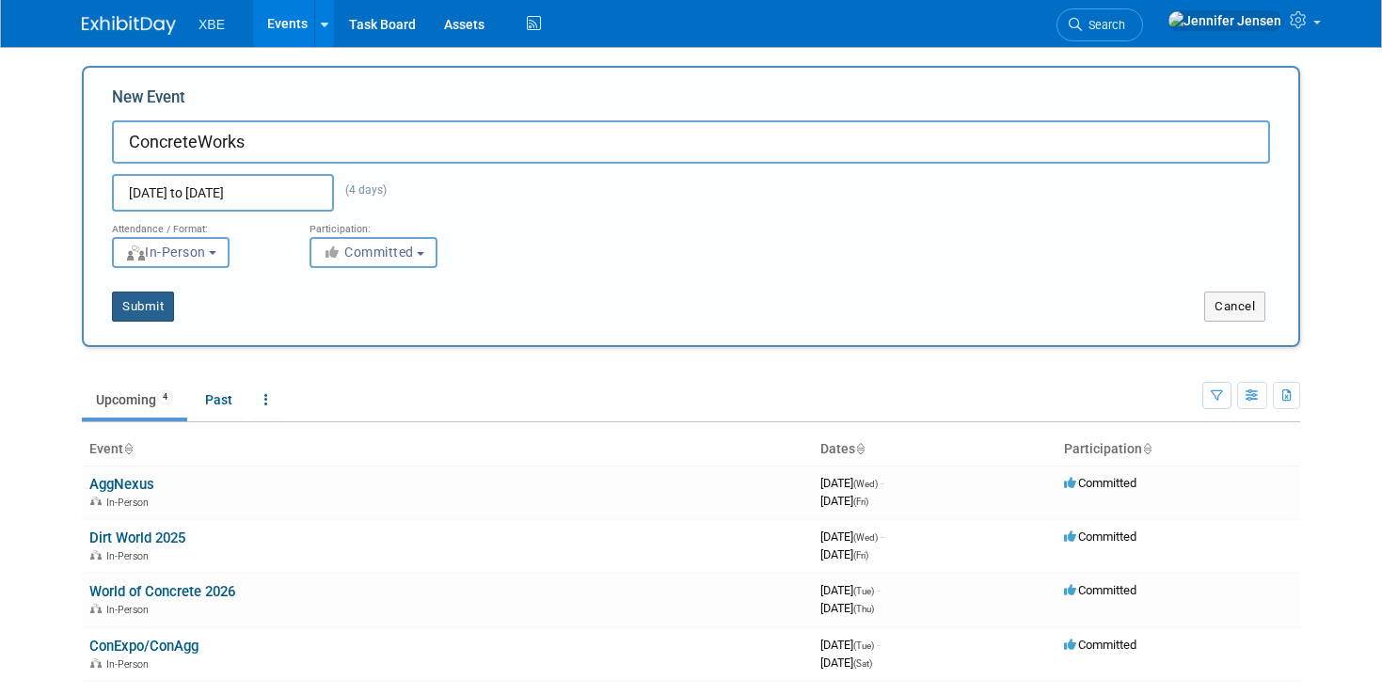
click at [158, 305] on button "Submit" at bounding box center [143, 307] width 62 height 30
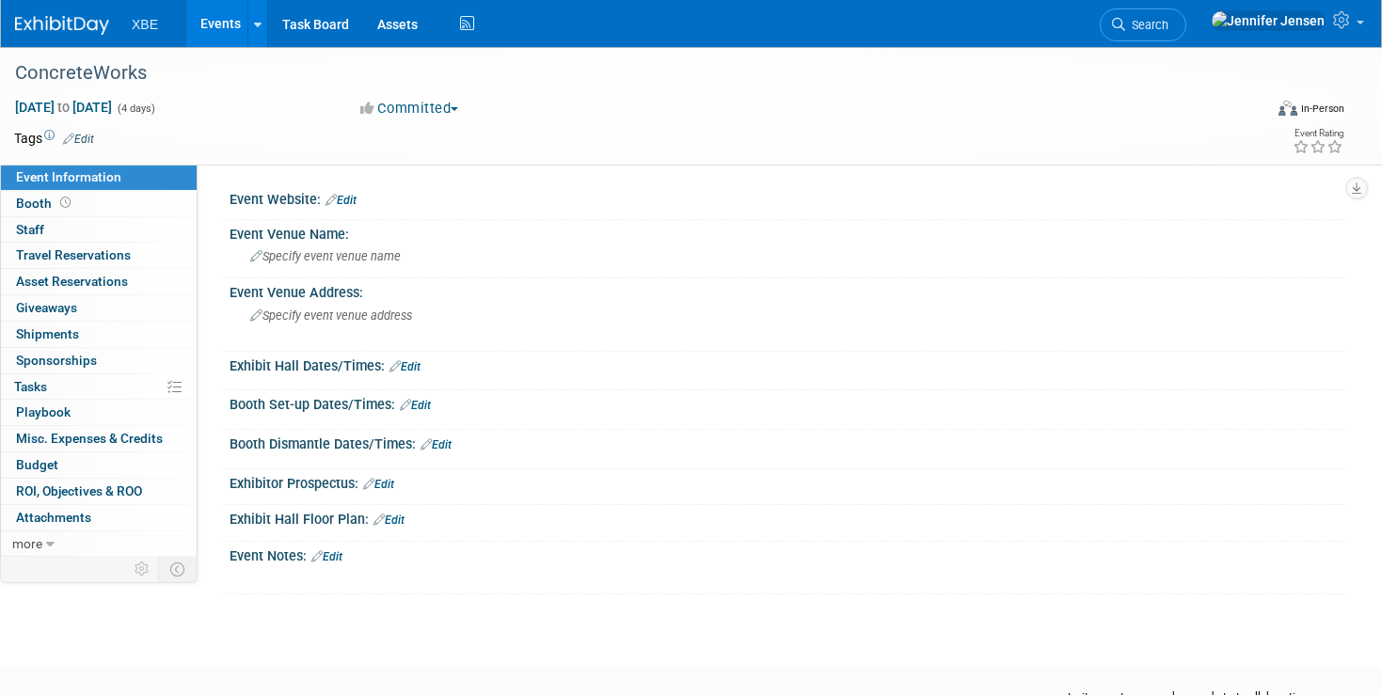
click at [216, 31] on link "Events" at bounding box center [220, 23] width 69 height 47
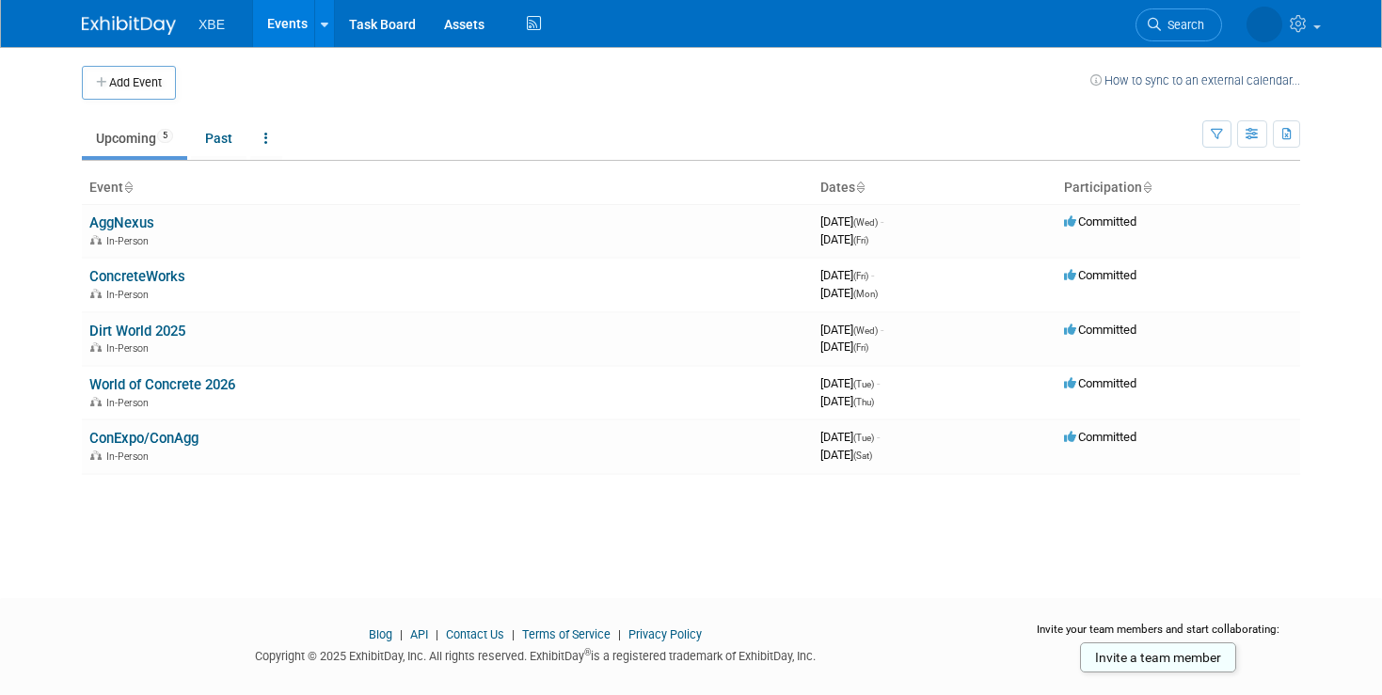
click at [1099, 79] on icon at bounding box center [1098, 80] width 14 height 11
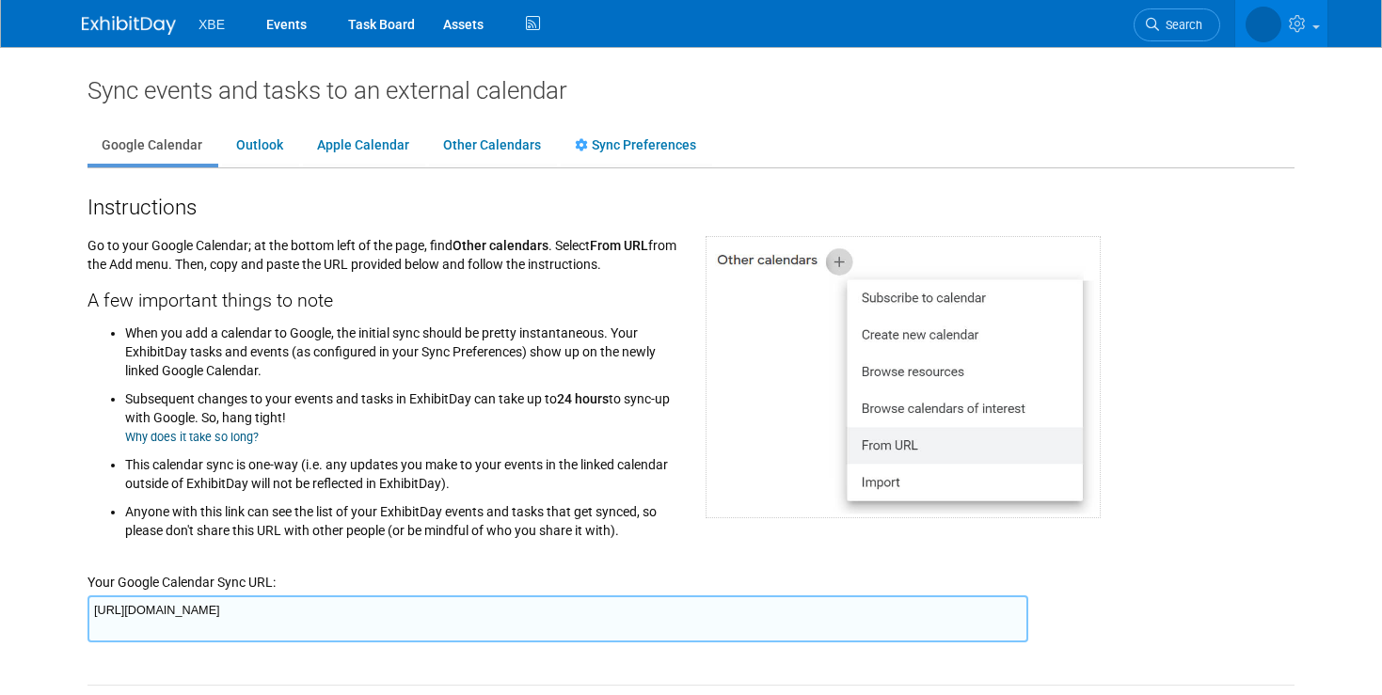
click at [1099, 79] on div "Sync events and tasks to an external calendar" at bounding box center [691, 90] width 1207 height 30
click at [274, 29] on link "Events" at bounding box center [286, 23] width 69 height 47
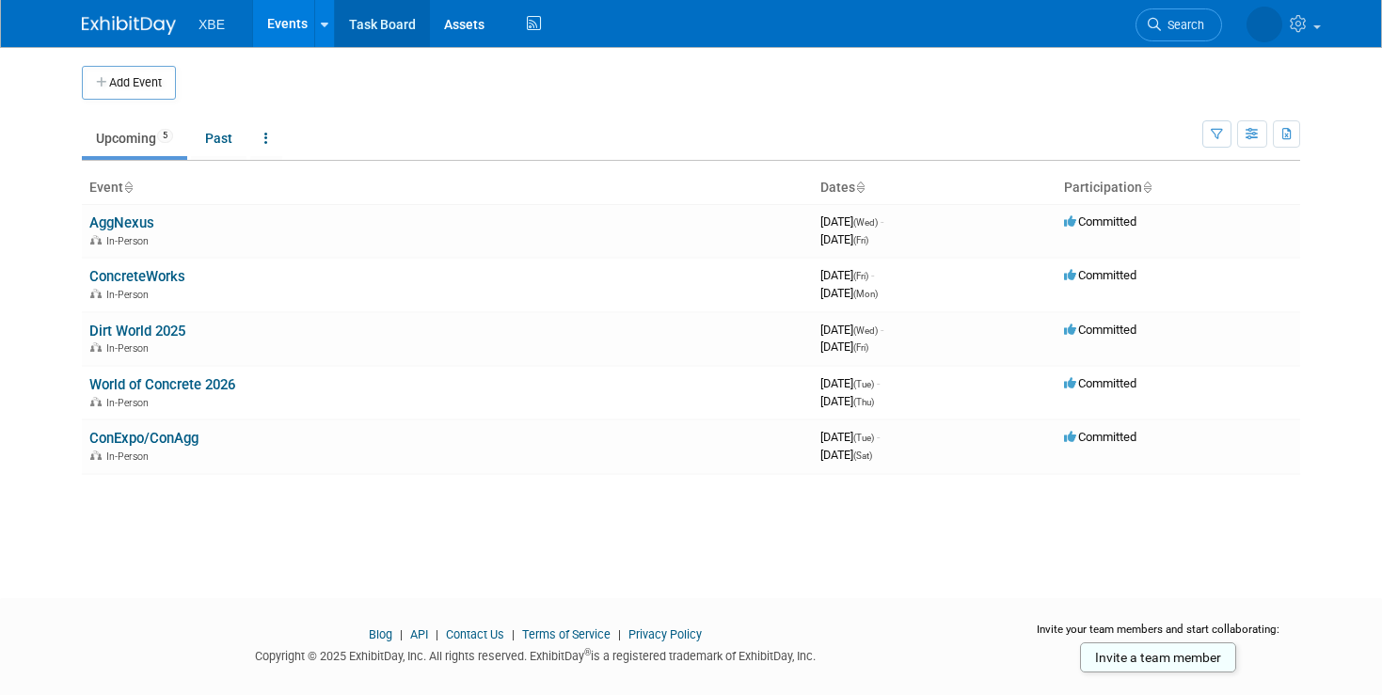
click at [350, 31] on link "Task Board" at bounding box center [382, 23] width 95 height 47
